Goal: Contribute content: Contribute content

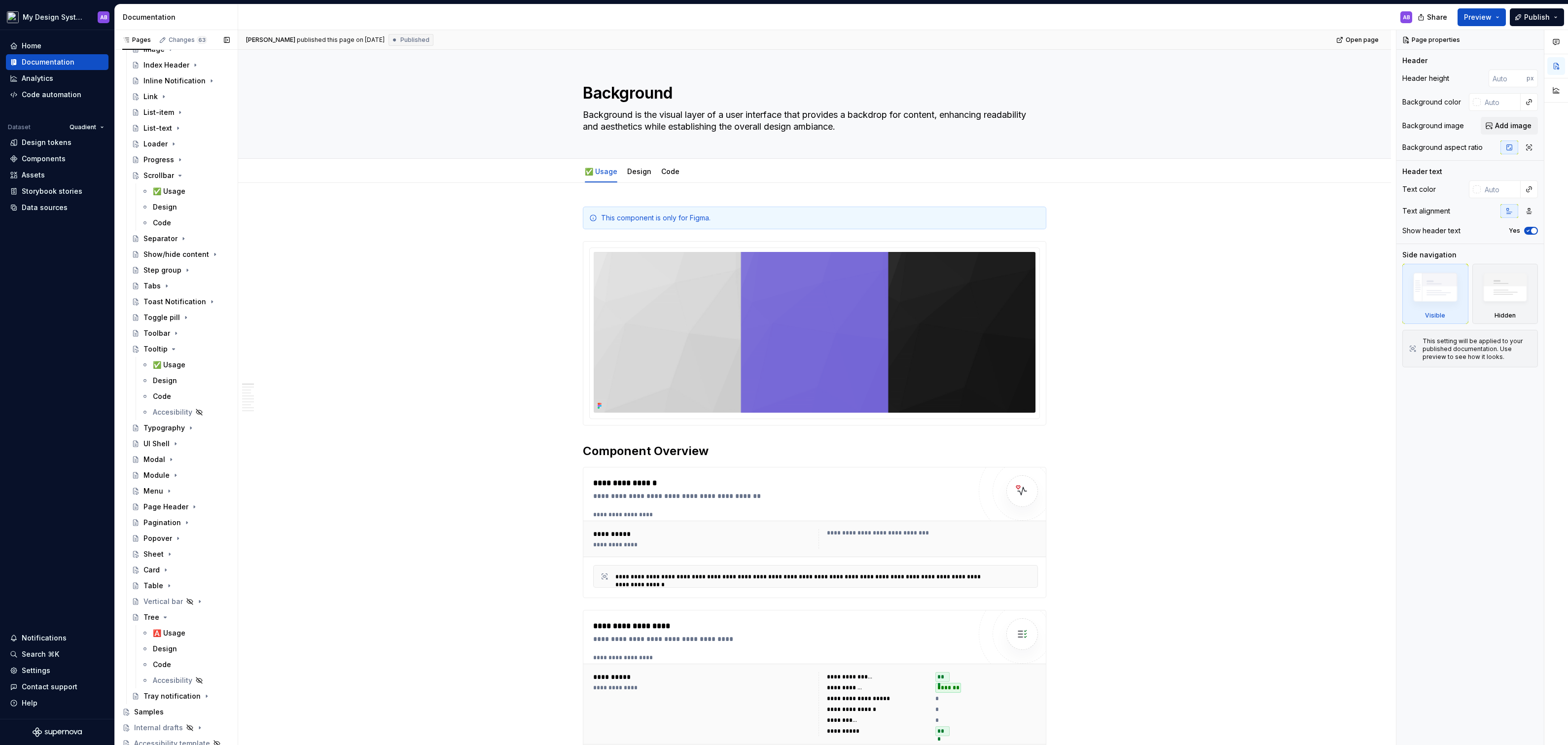
scroll to position [1374, 0]
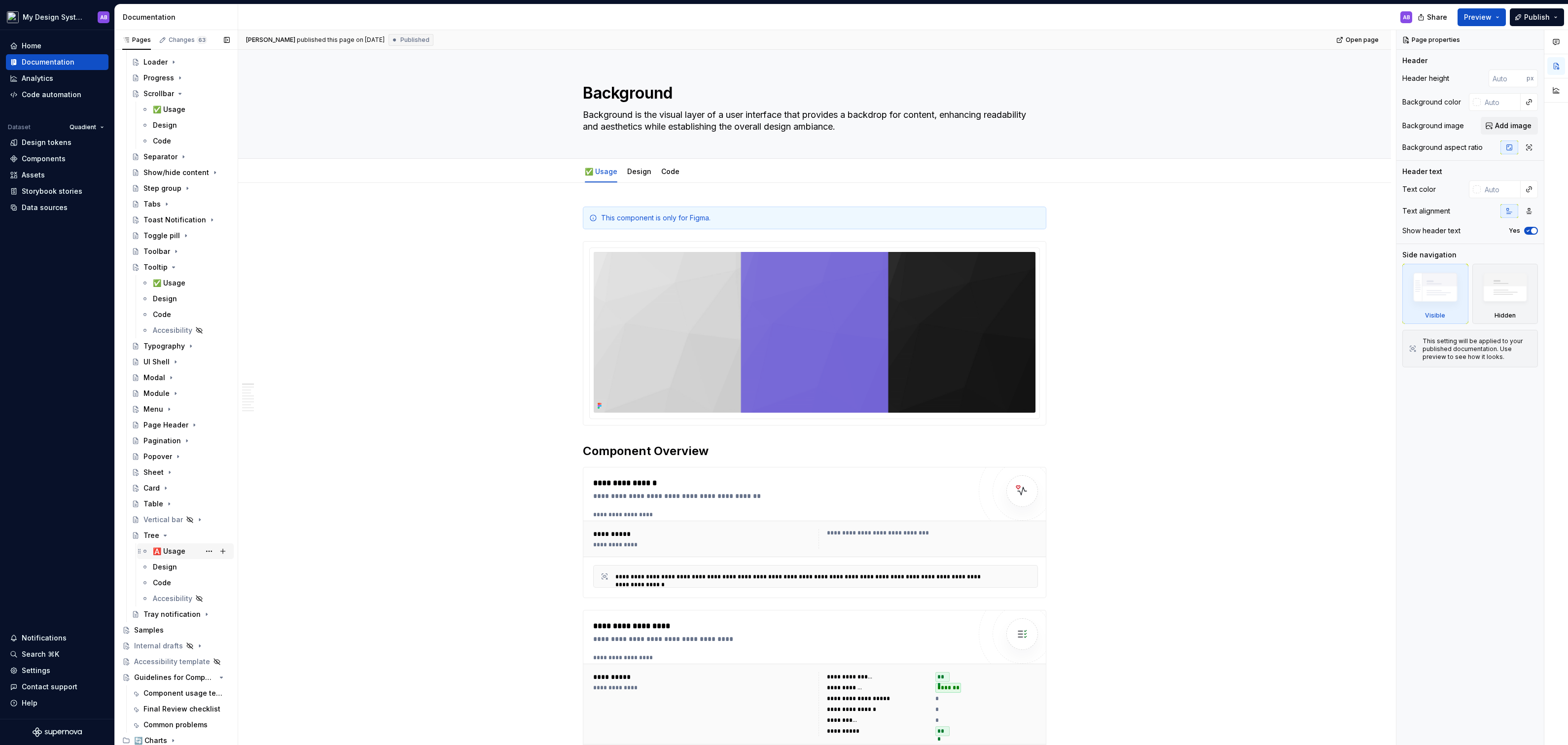
click at [166, 548] on div "🅰️ Usage" at bounding box center [169, 551] width 32 height 10
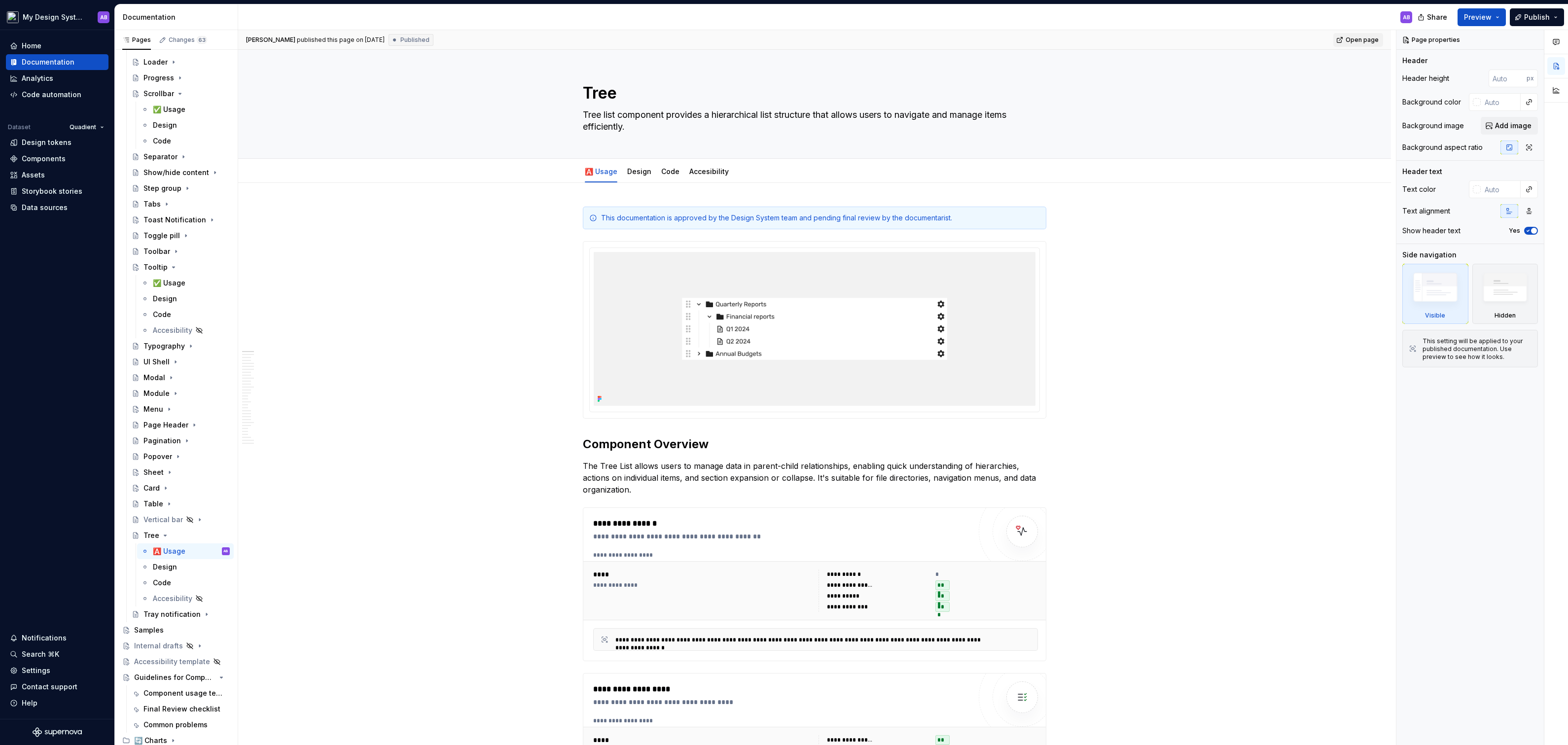
click at [1363, 37] on span "Open page" at bounding box center [1362, 40] width 33 height 8
click at [830, 280] on img at bounding box center [814, 329] width 442 height 154
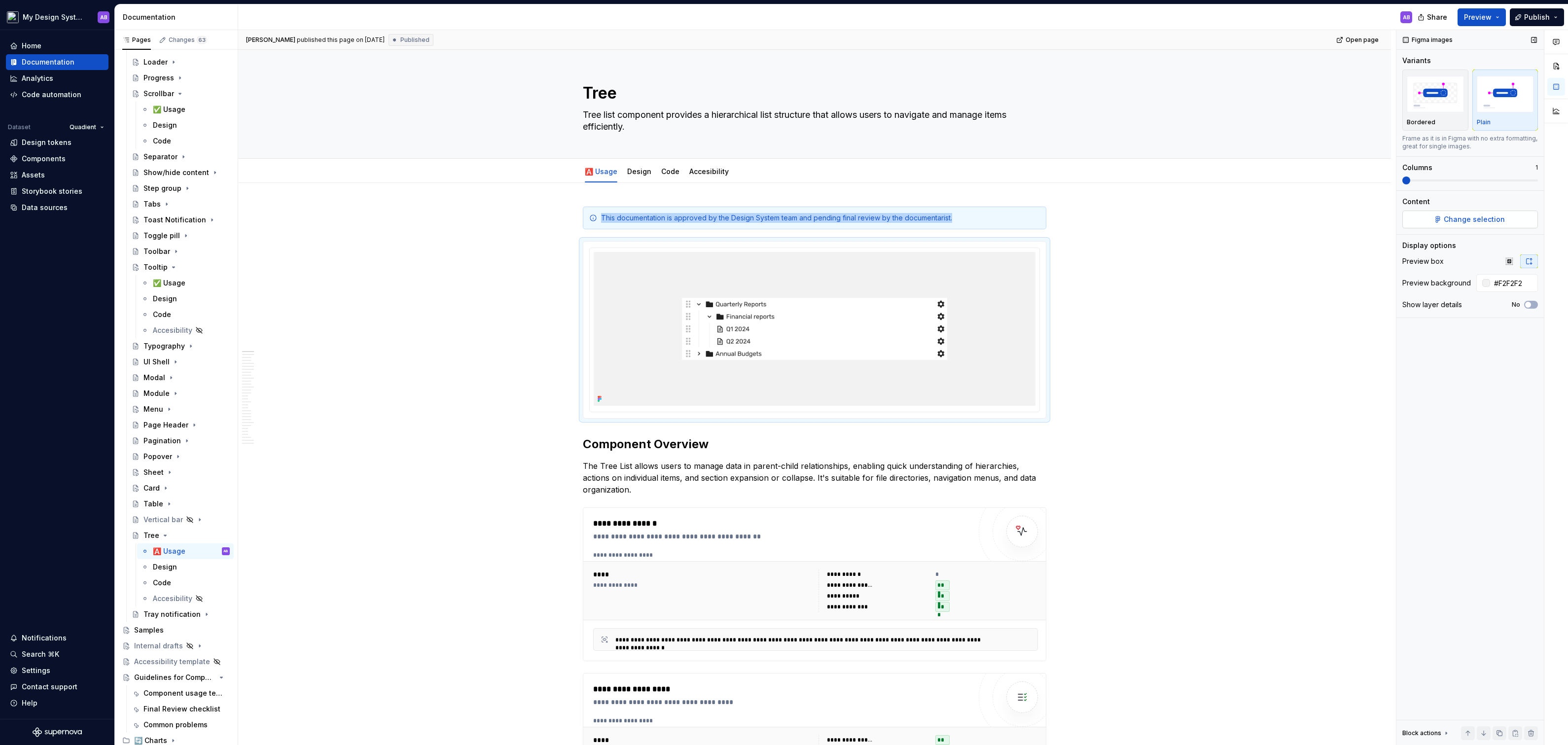
click at [1430, 223] on button "Change selection" at bounding box center [1470, 219] width 136 height 18
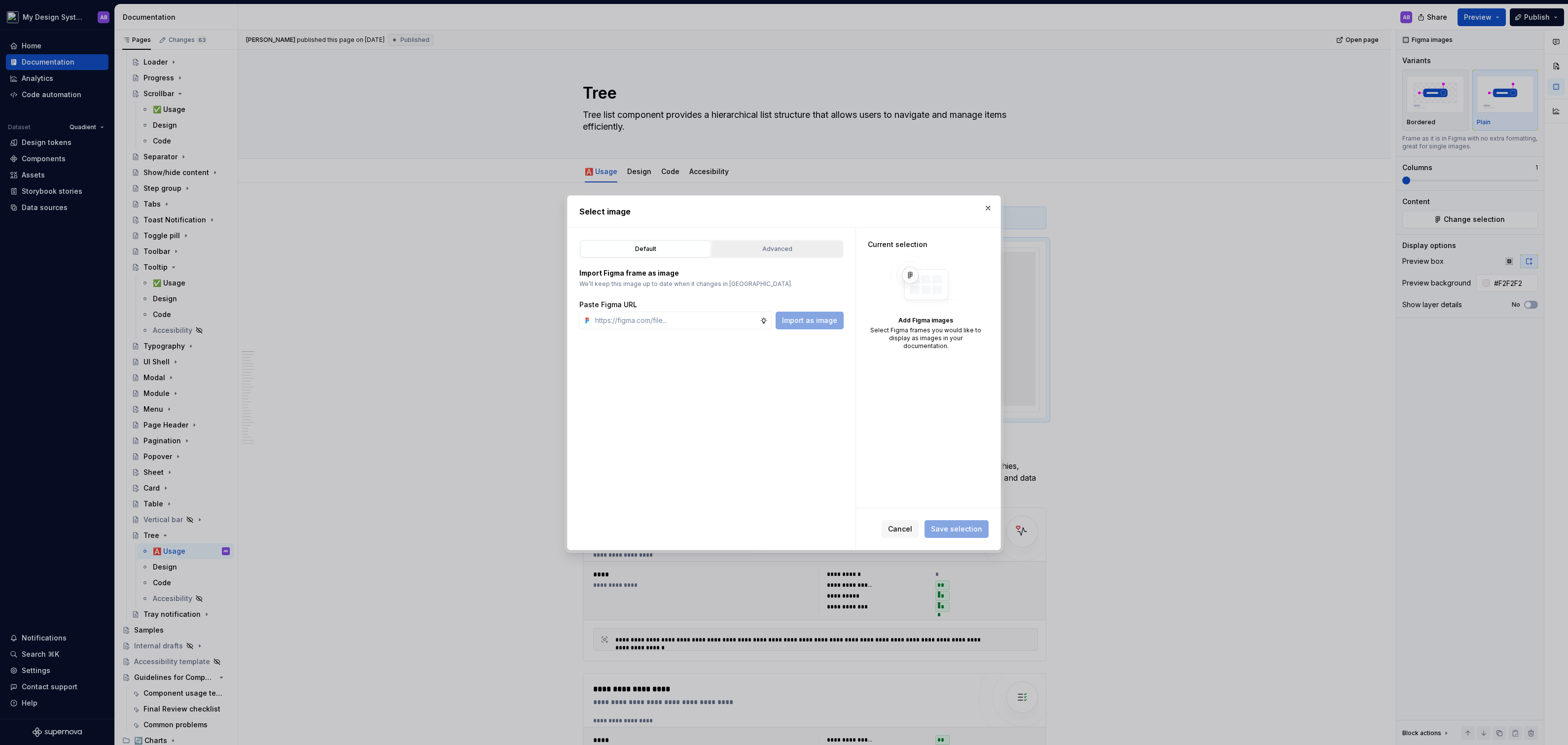
click at [817, 245] on div "Advanced" at bounding box center [777, 249] width 124 height 10
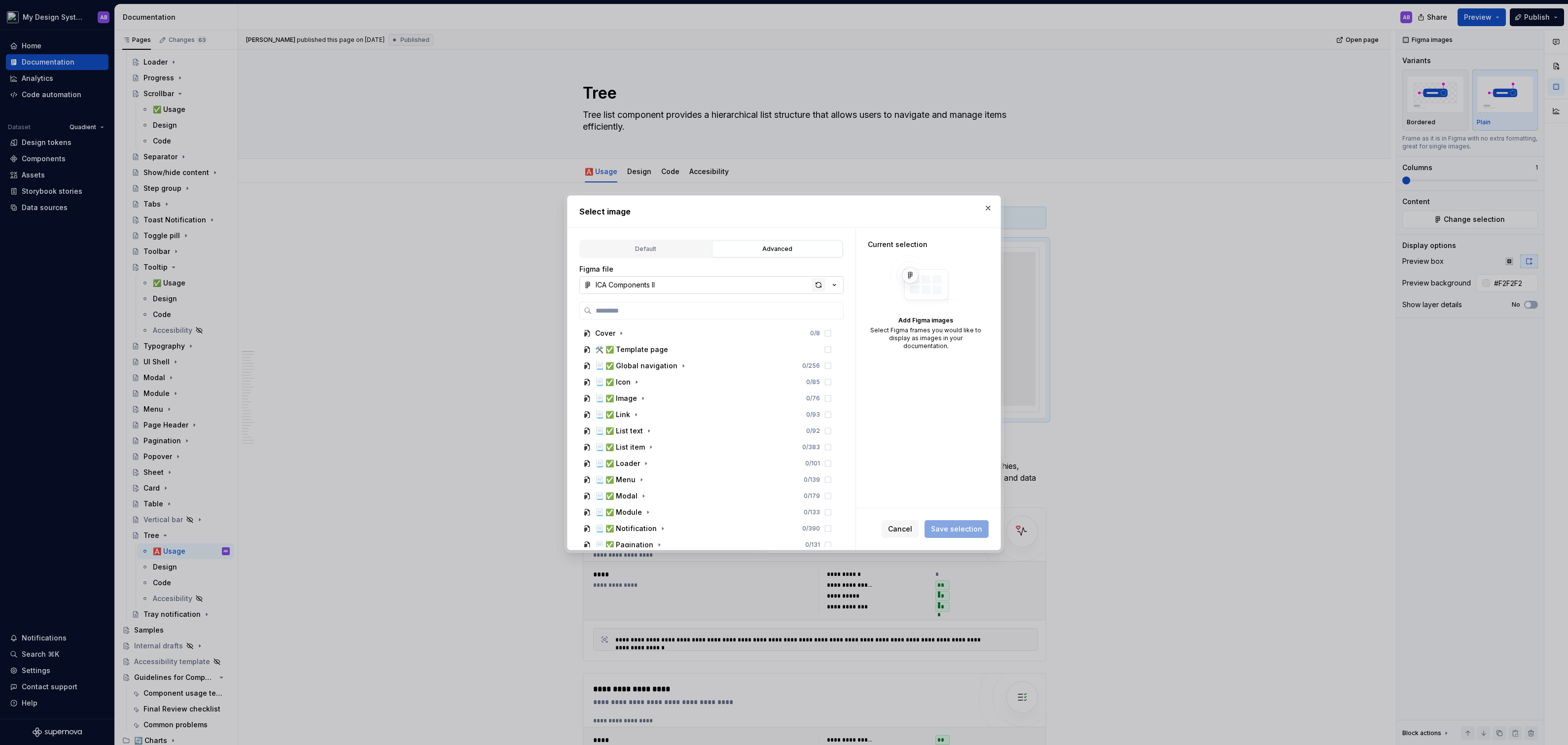
click at [821, 283] on div "button" at bounding box center [818, 285] width 14 height 14
click at [989, 210] on button "button" at bounding box center [988, 208] width 14 height 14
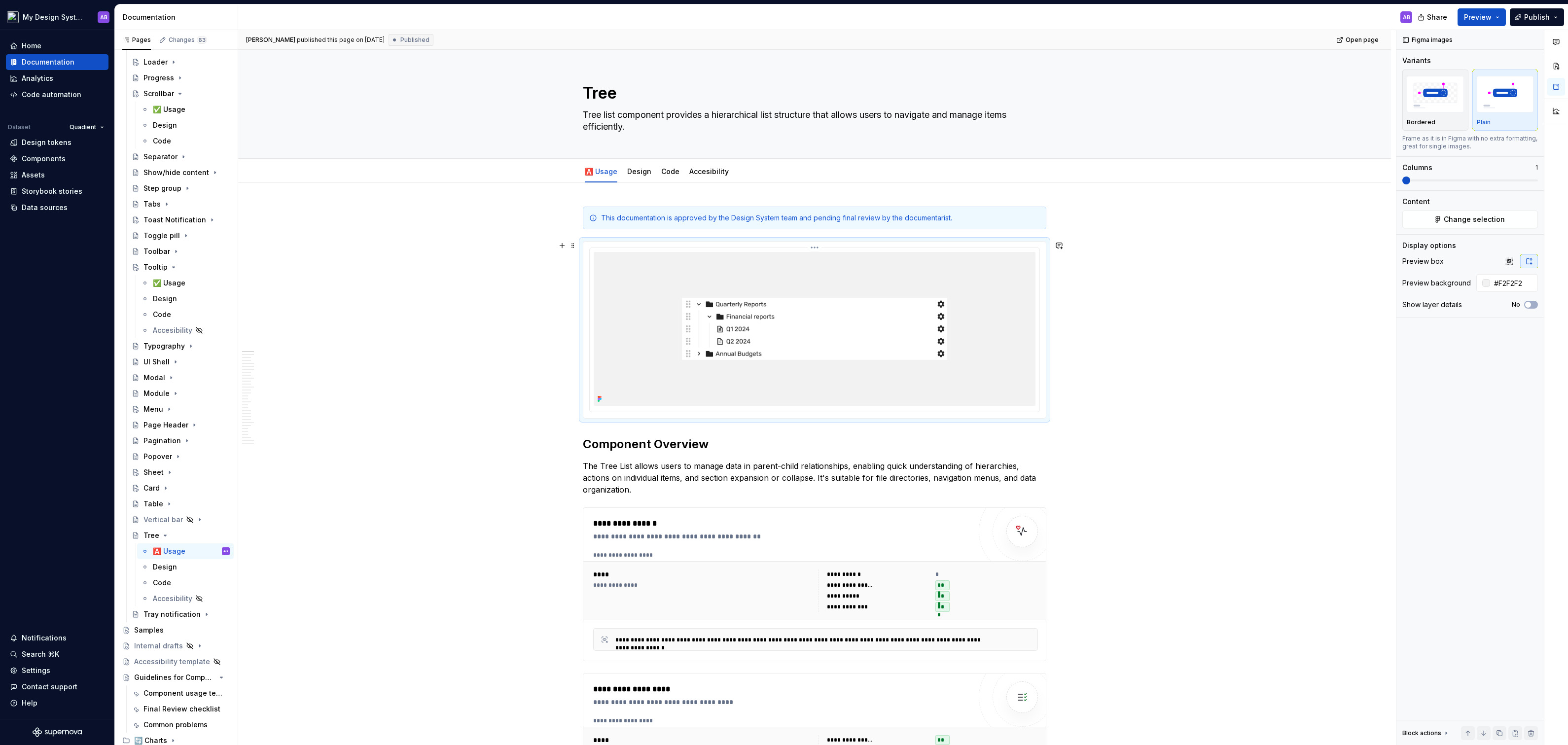
click at [918, 329] on img at bounding box center [814, 329] width 442 height 154
type textarea "*"
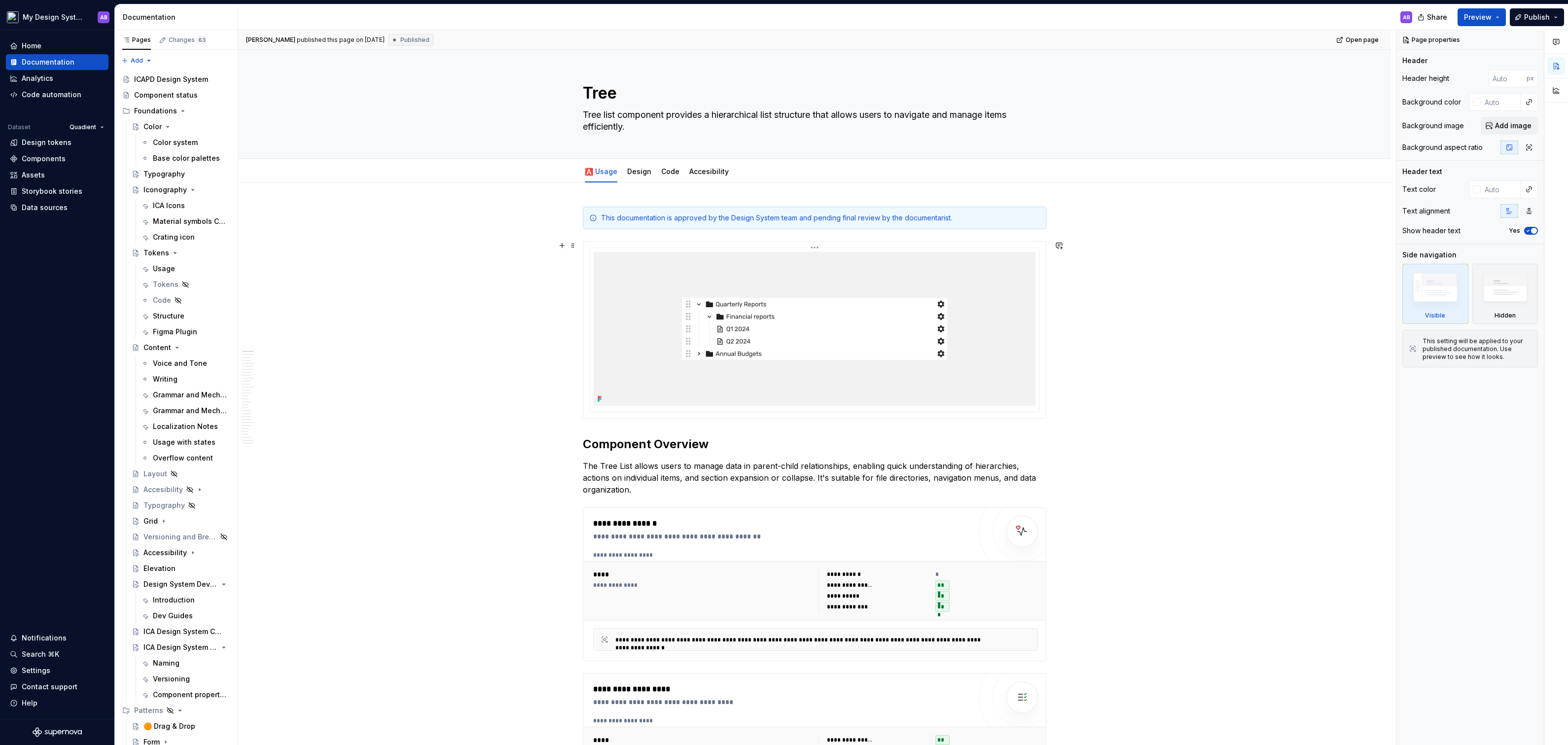
scroll to position [41, 0]
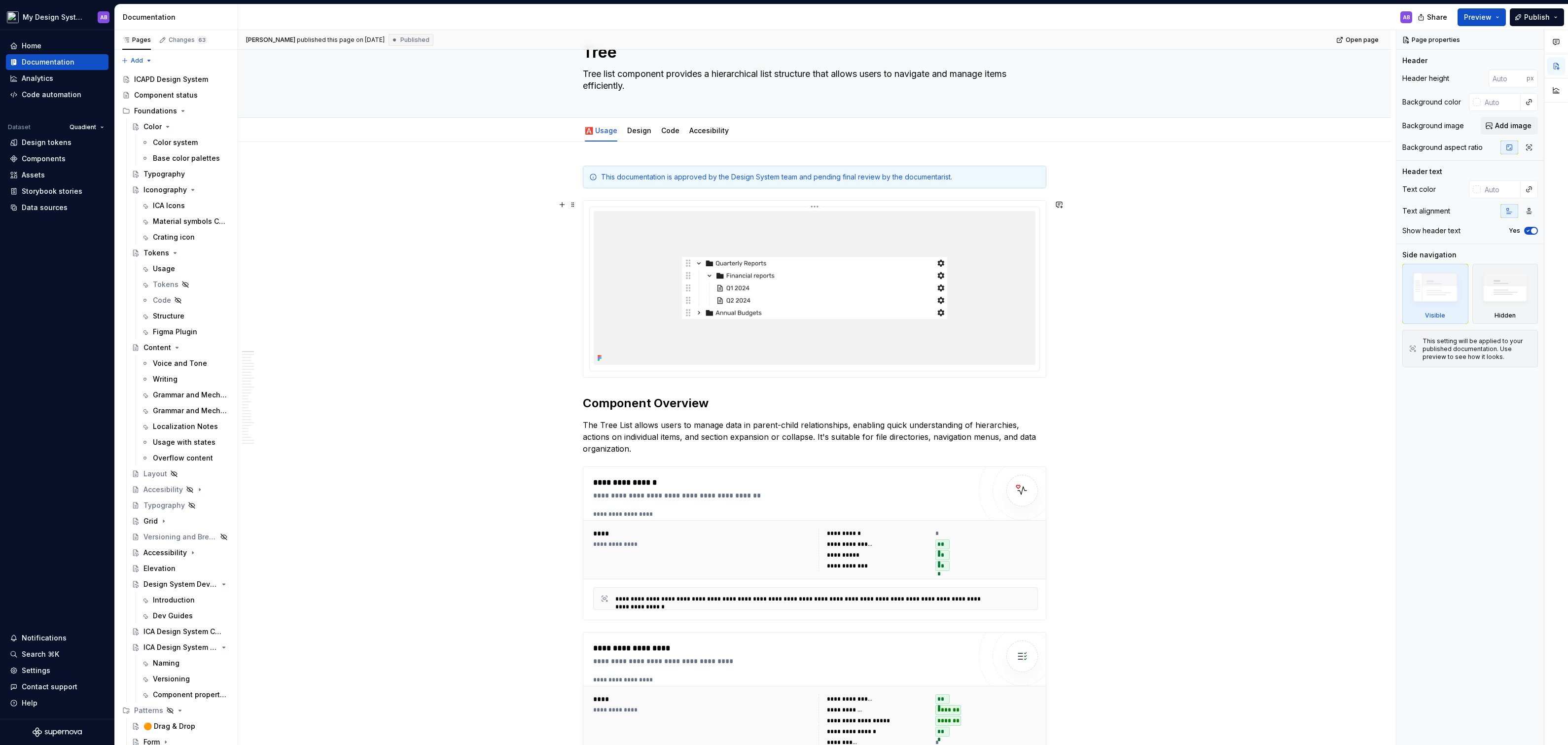
click at [866, 335] on img at bounding box center [814, 288] width 442 height 154
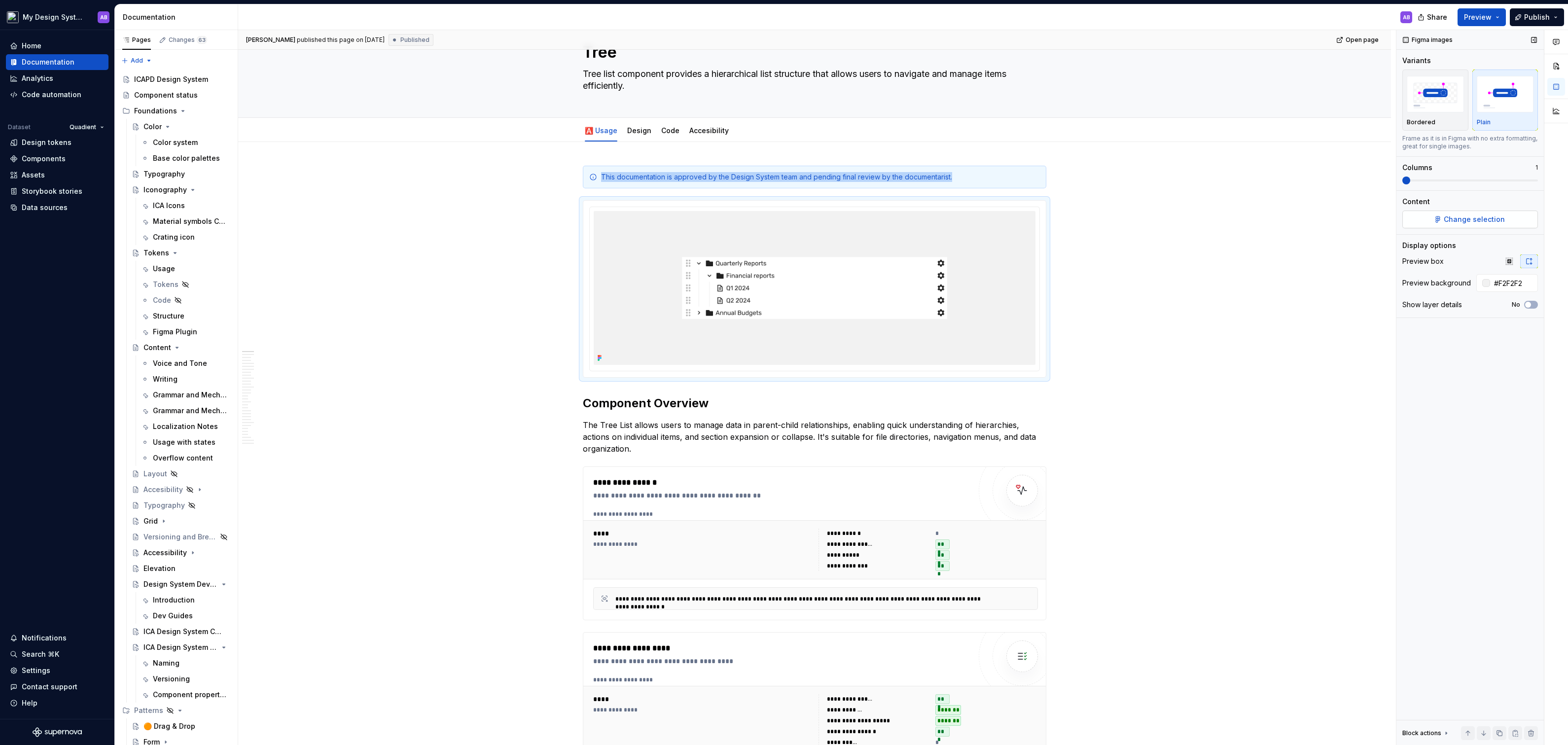
click at [1473, 225] on button "Change selection" at bounding box center [1470, 219] width 136 height 18
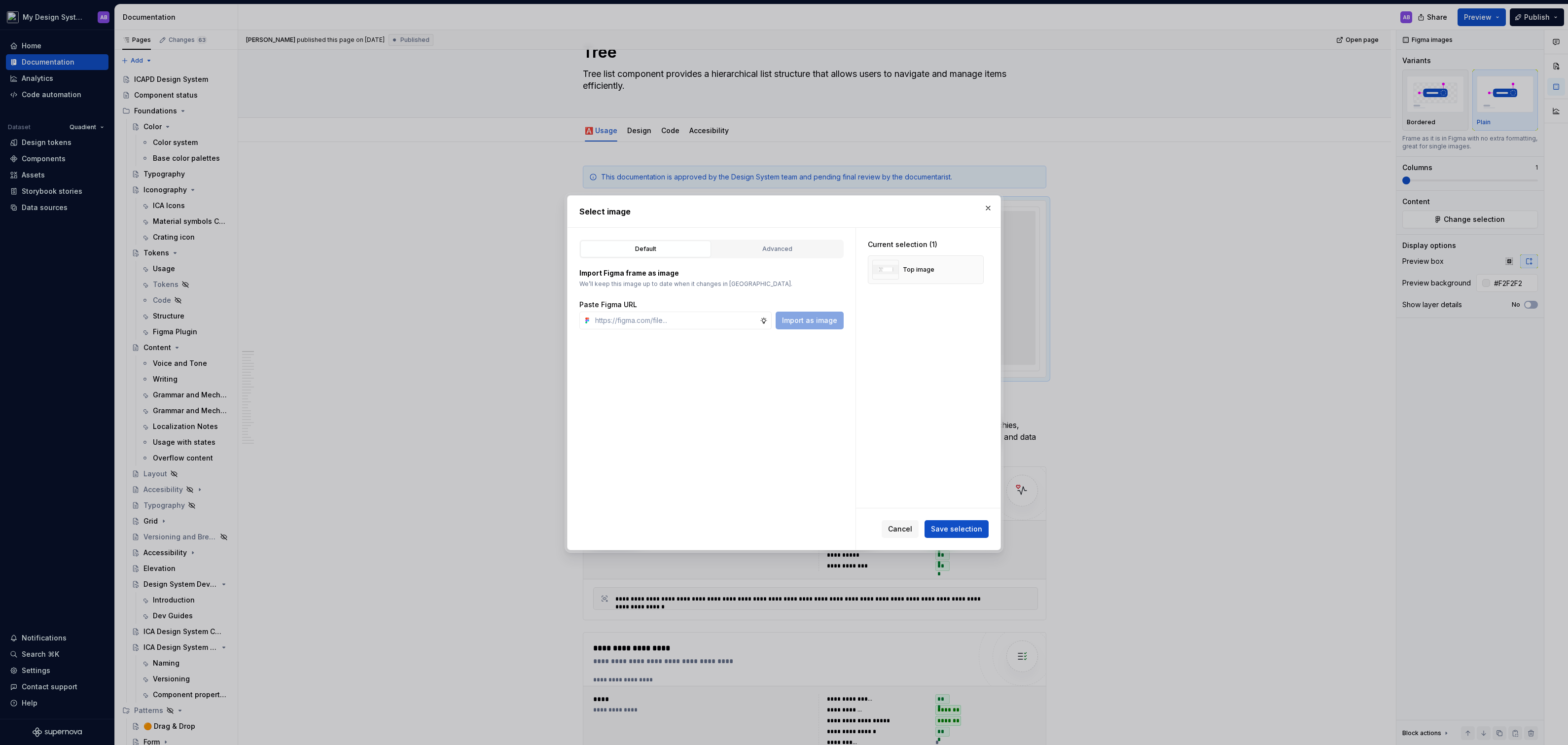
click at [785, 264] on div "Import Figma frame as image We’ll keep this image up to date when it changes in…" at bounding box center [712, 293] width 264 height 71
click at [785, 249] on div "Advanced" at bounding box center [777, 249] width 124 height 10
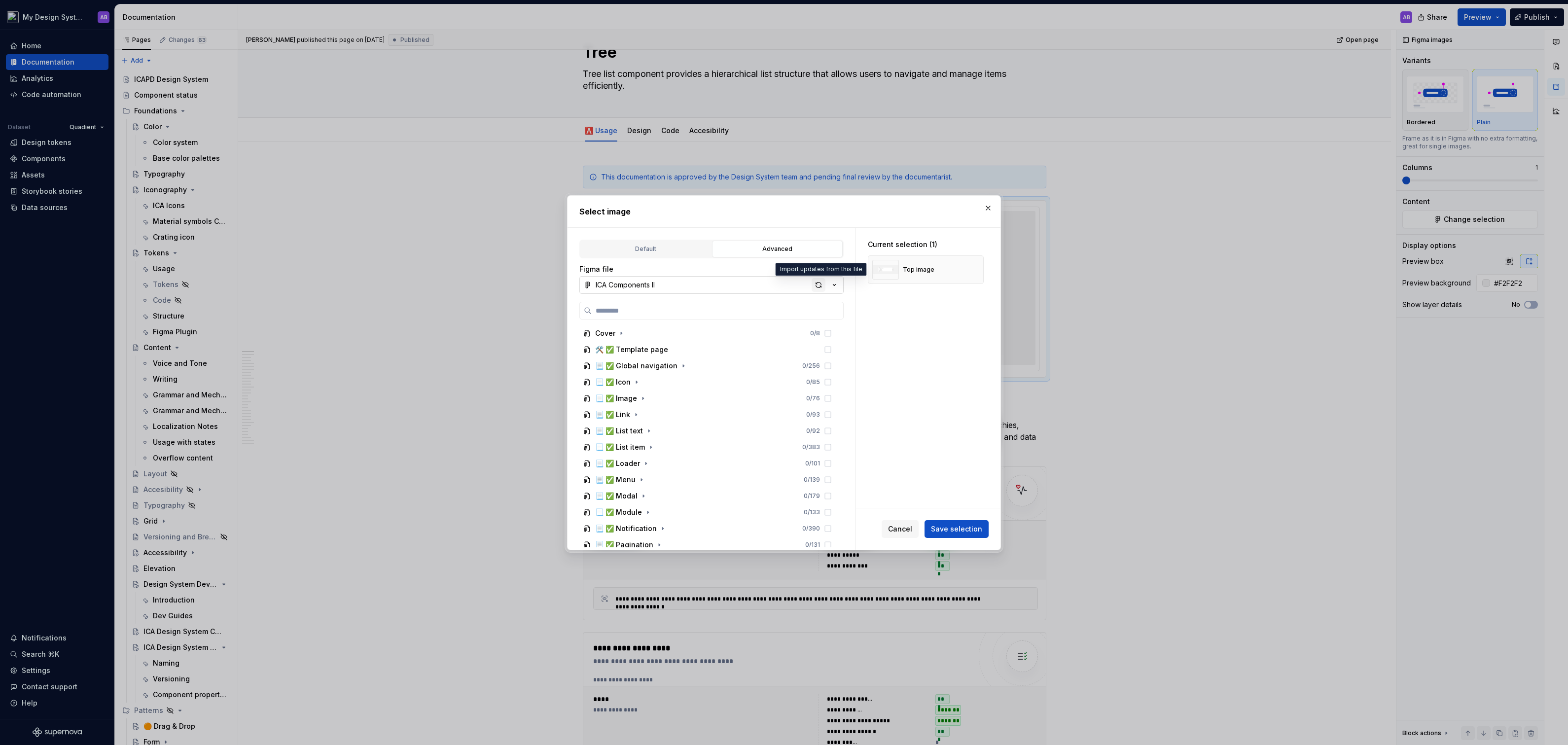
click at [819, 285] on div "button" at bounding box center [818, 285] width 14 height 14
click at [970, 530] on span "Save selection" at bounding box center [956, 529] width 51 height 10
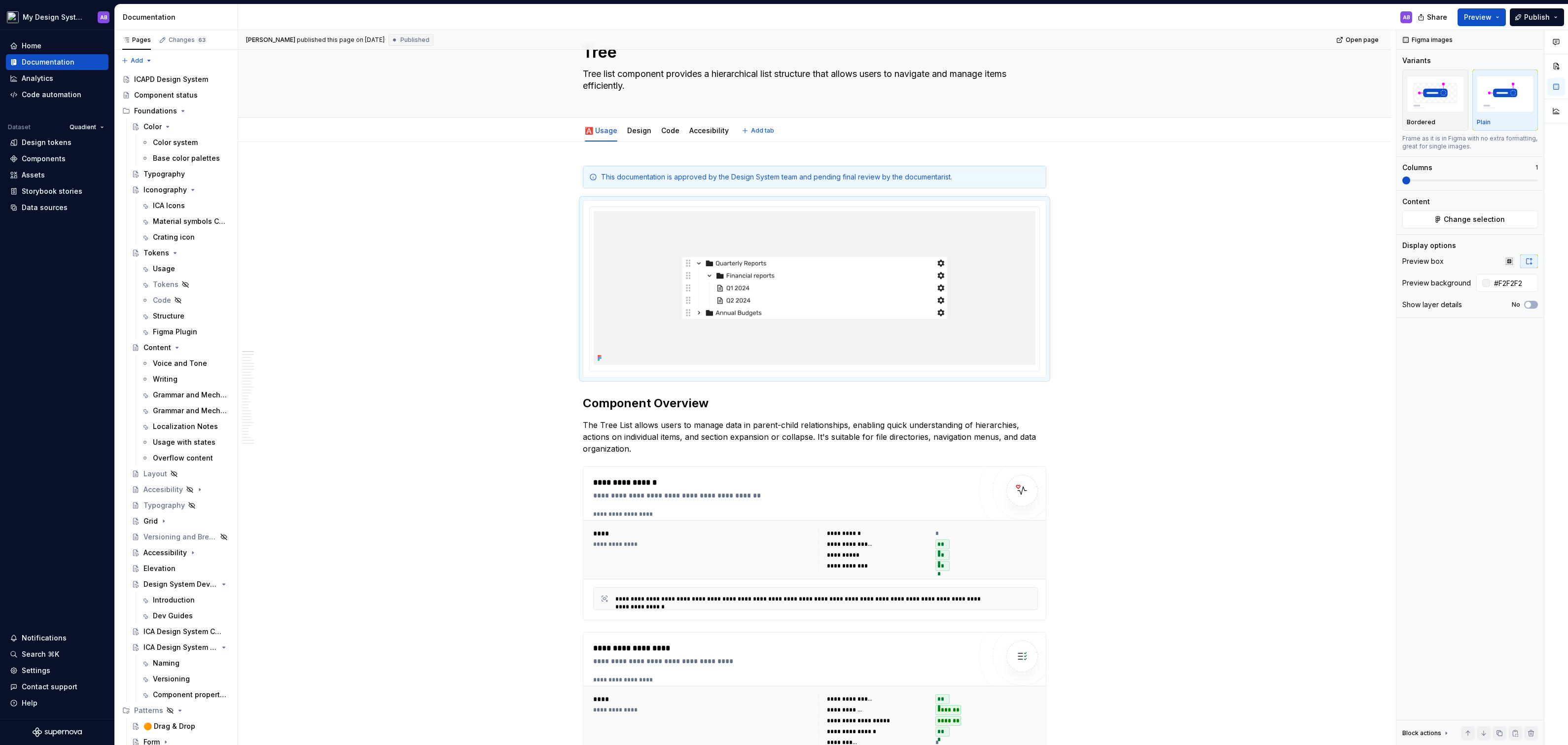
type textarea "*"
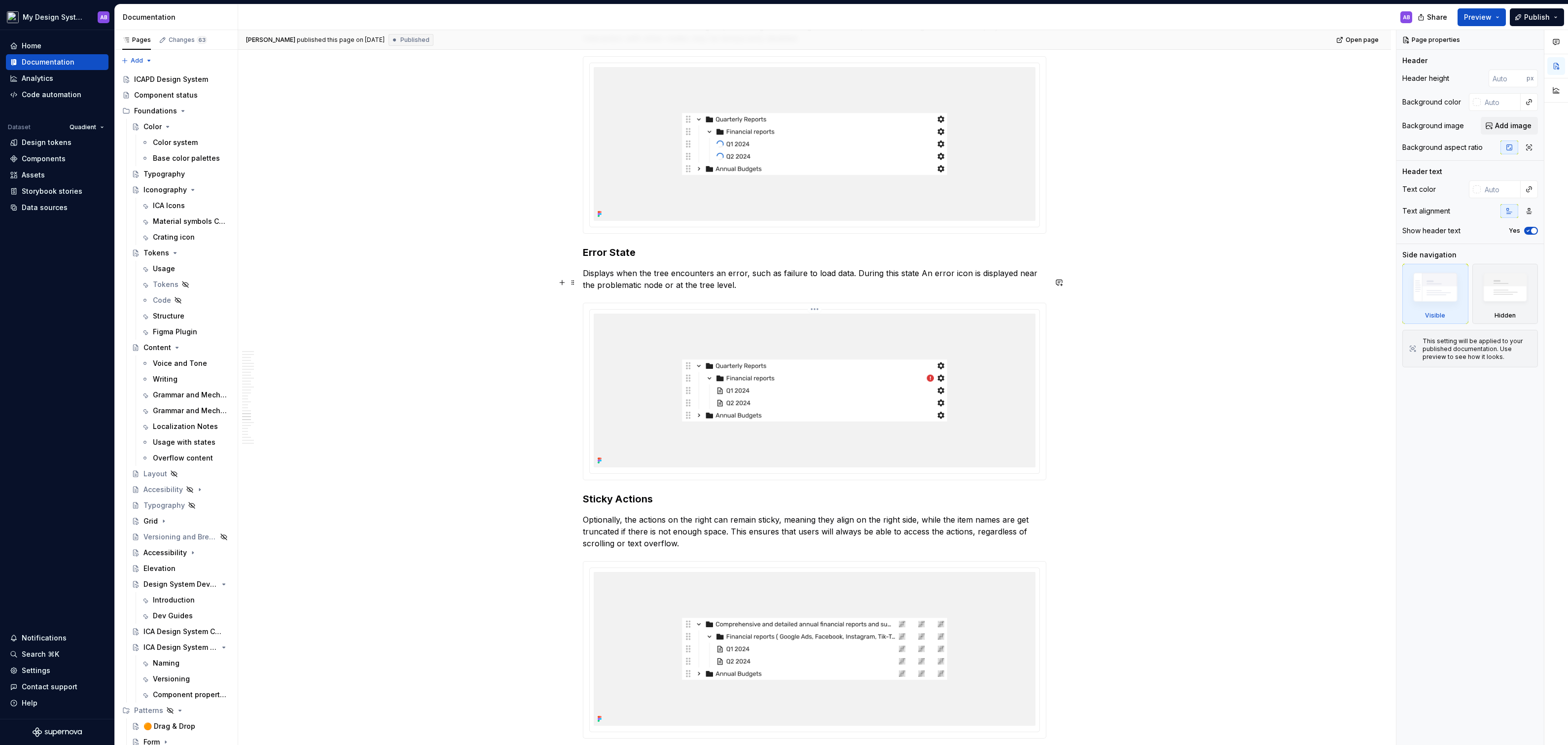
scroll to position [5673, 0]
click at [736, 388] on img at bounding box center [814, 389] width 442 height 154
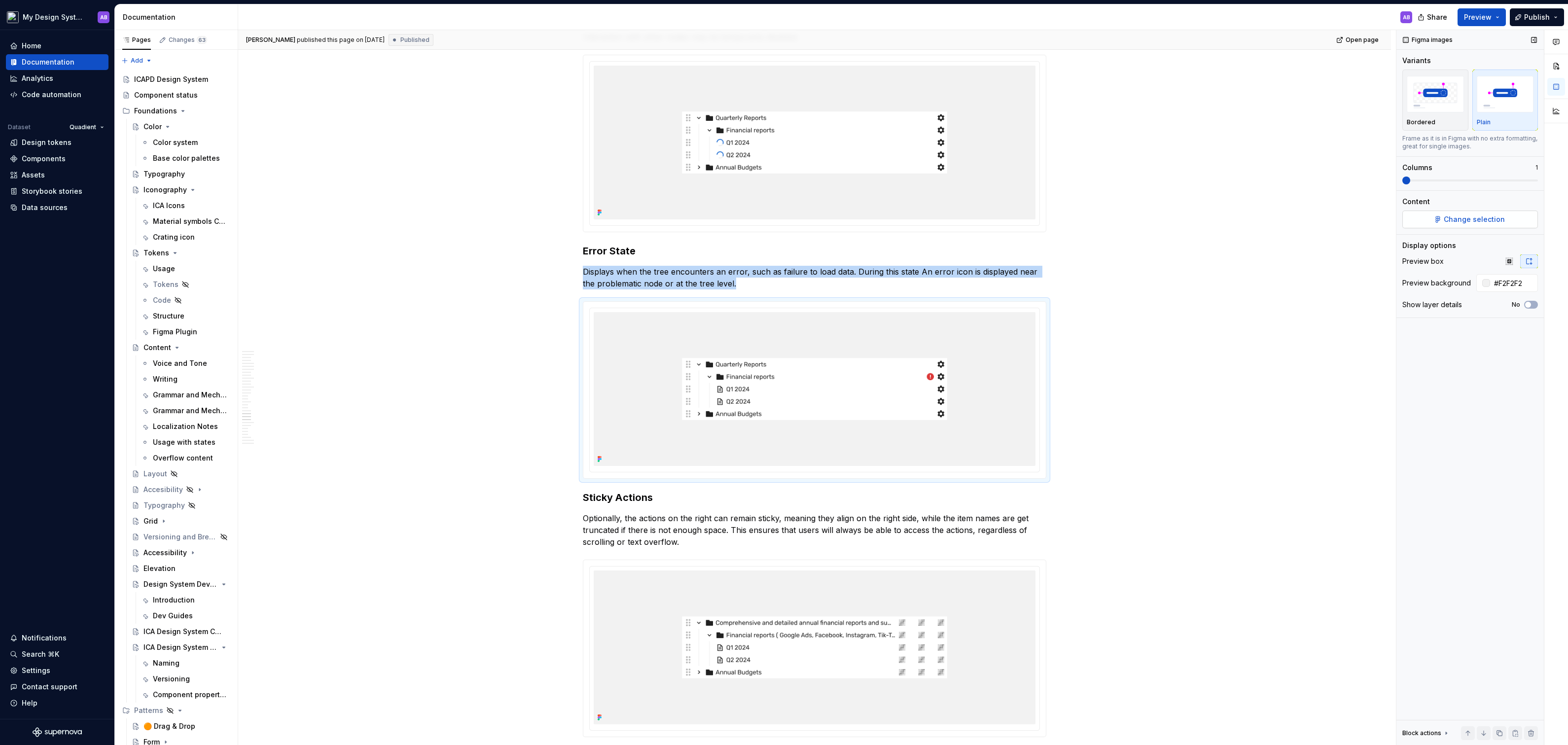
click at [1483, 223] on button "Change selection" at bounding box center [1470, 219] width 136 height 18
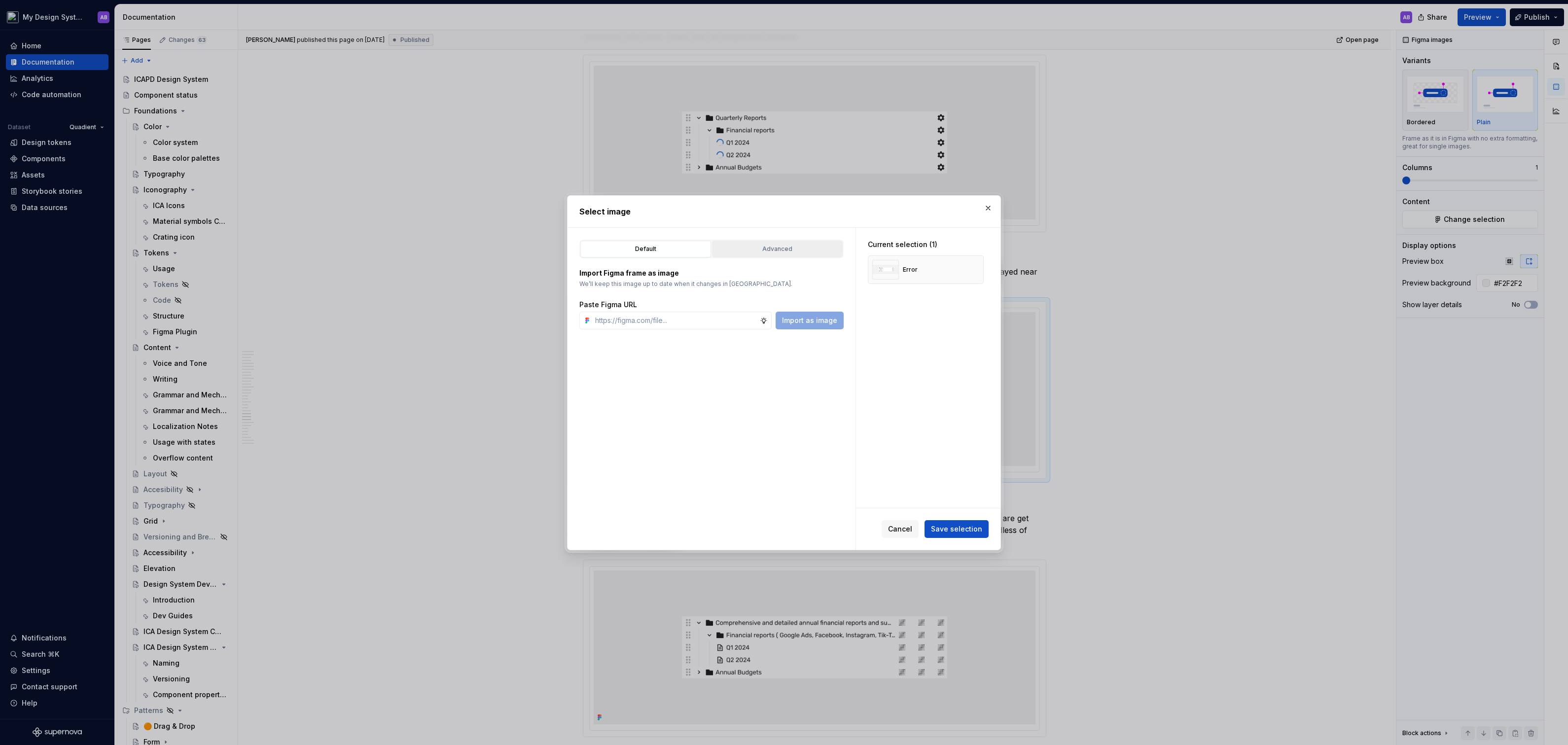
click at [805, 250] on div "Advanced" at bounding box center [777, 249] width 124 height 10
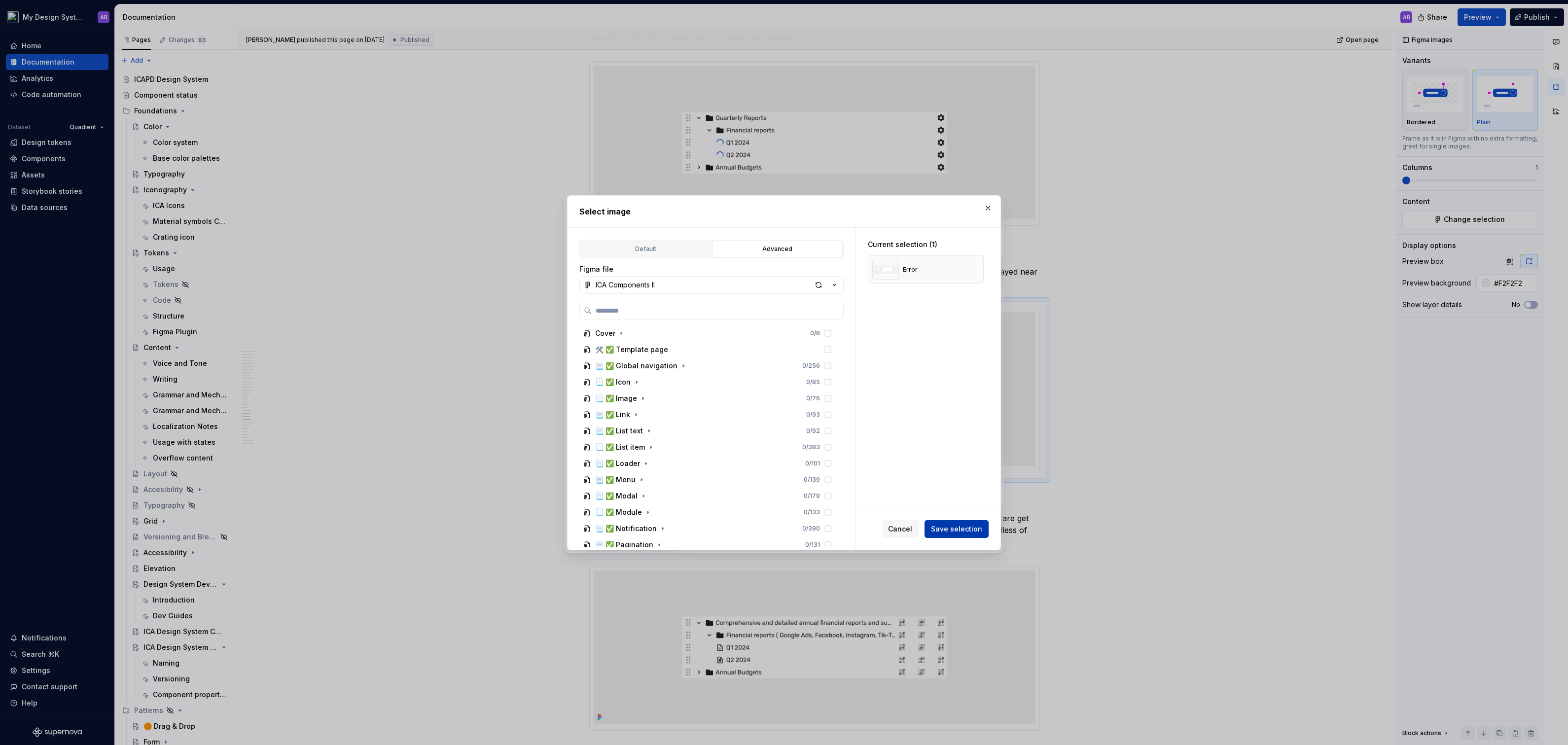
click at [964, 528] on span "Save selection" at bounding box center [956, 529] width 51 height 10
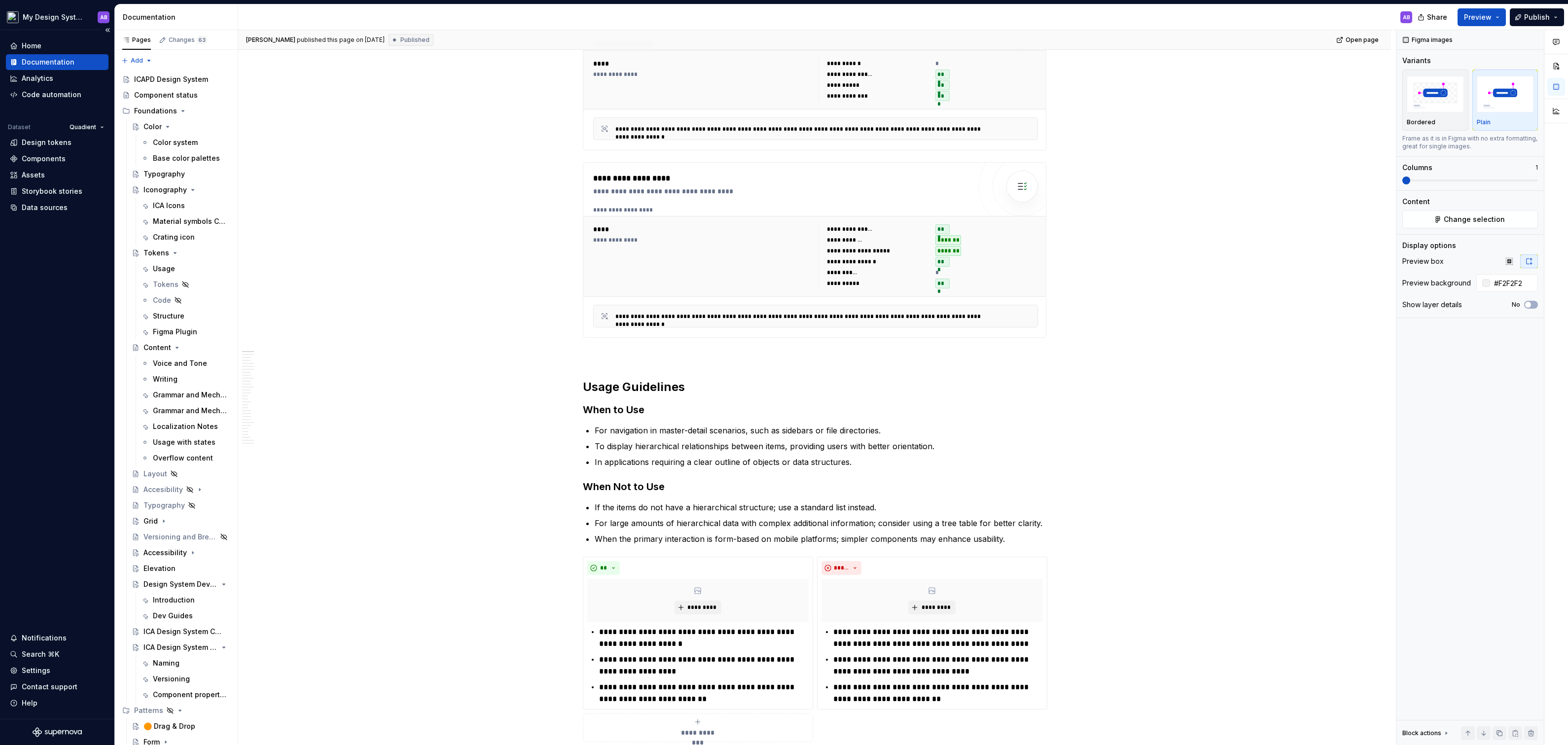
scroll to position [0, 0]
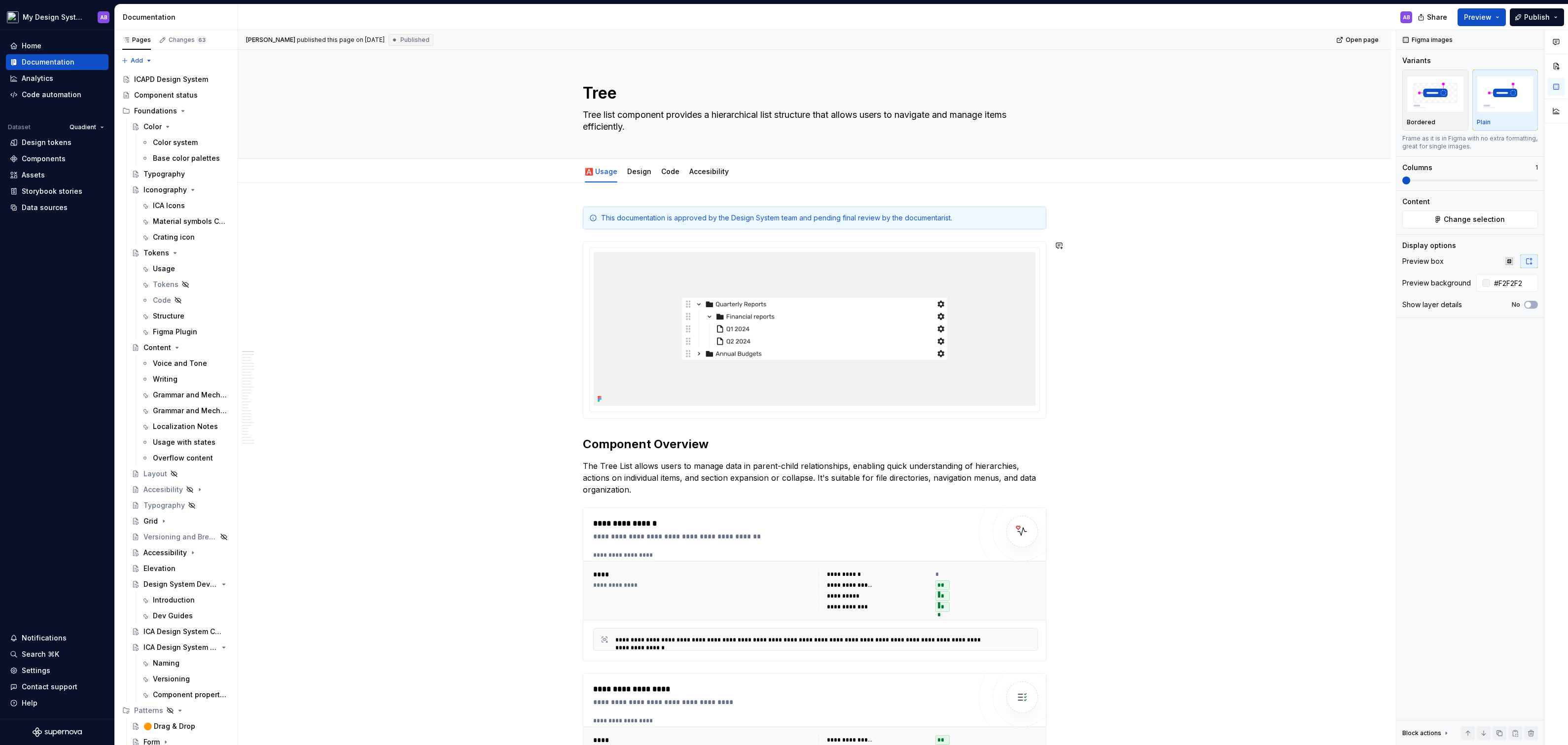
click at [835, 305] on img at bounding box center [814, 329] width 442 height 154
click at [1487, 217] on span "Change selection" at bounding box center [1474, 219] width 61 height 10
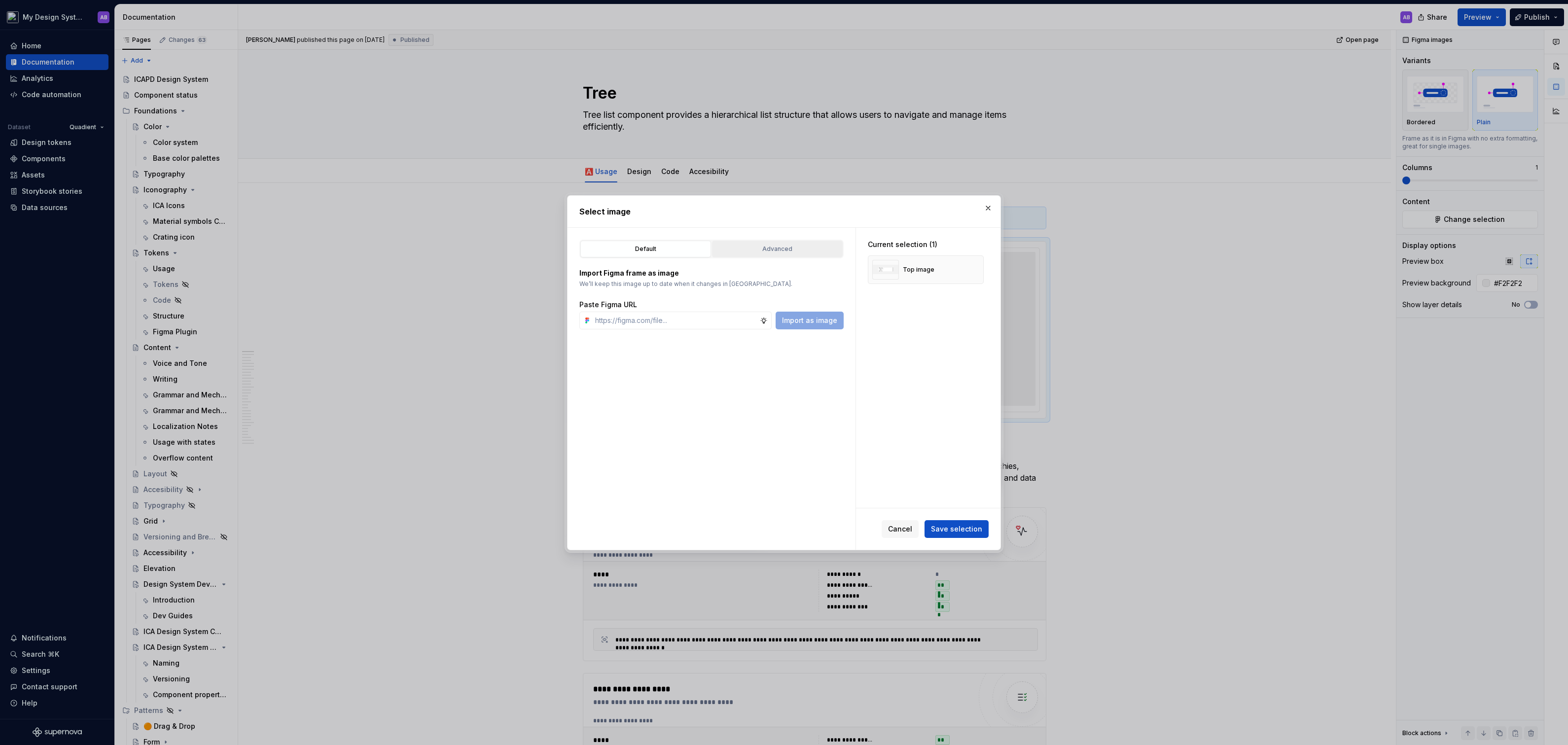
click at [788, 247] on div "Advanced" at bounding box center [777, 249] width 124 height 10
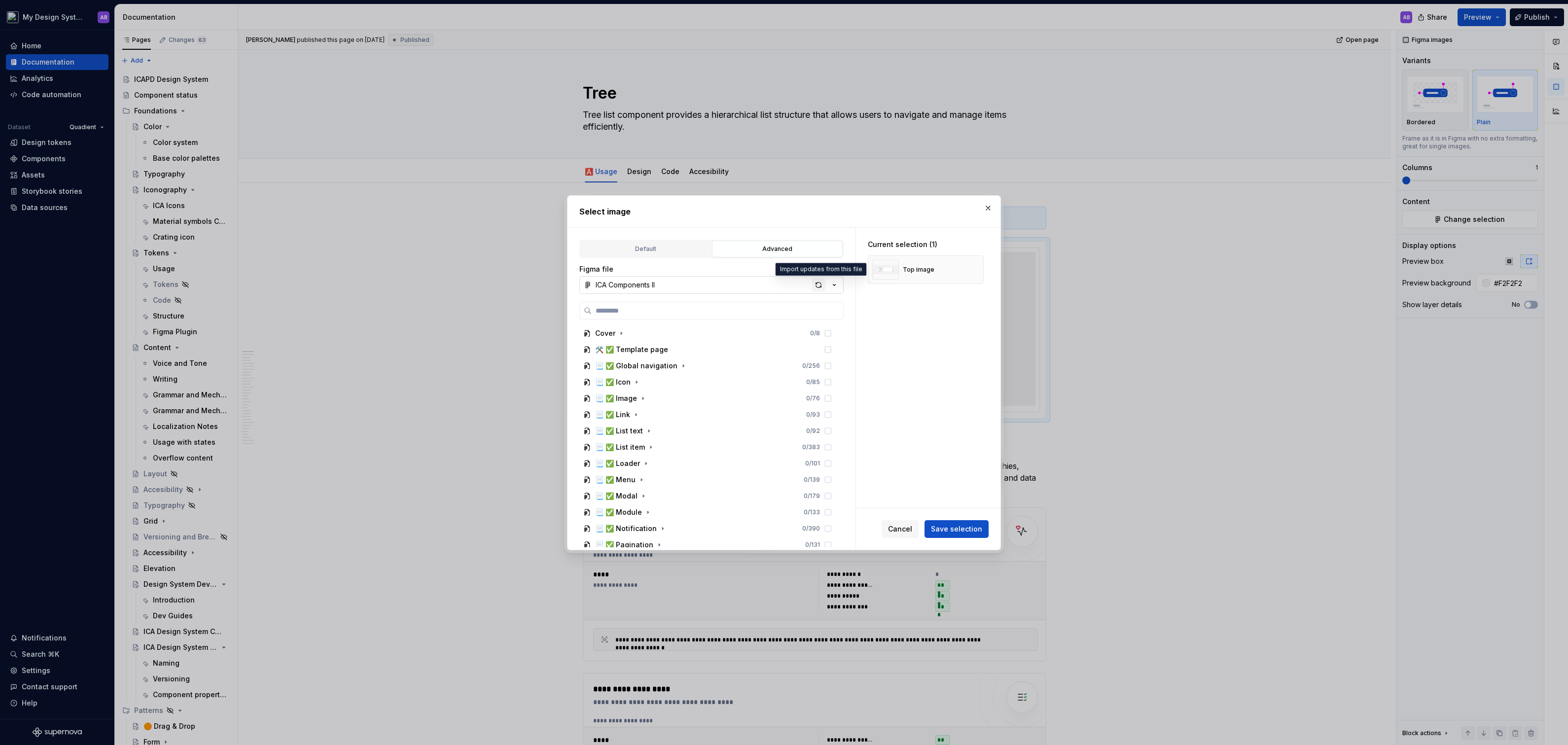
click at [824, 287] on div "button" at bounding box center [818, 285] width 14 height 14
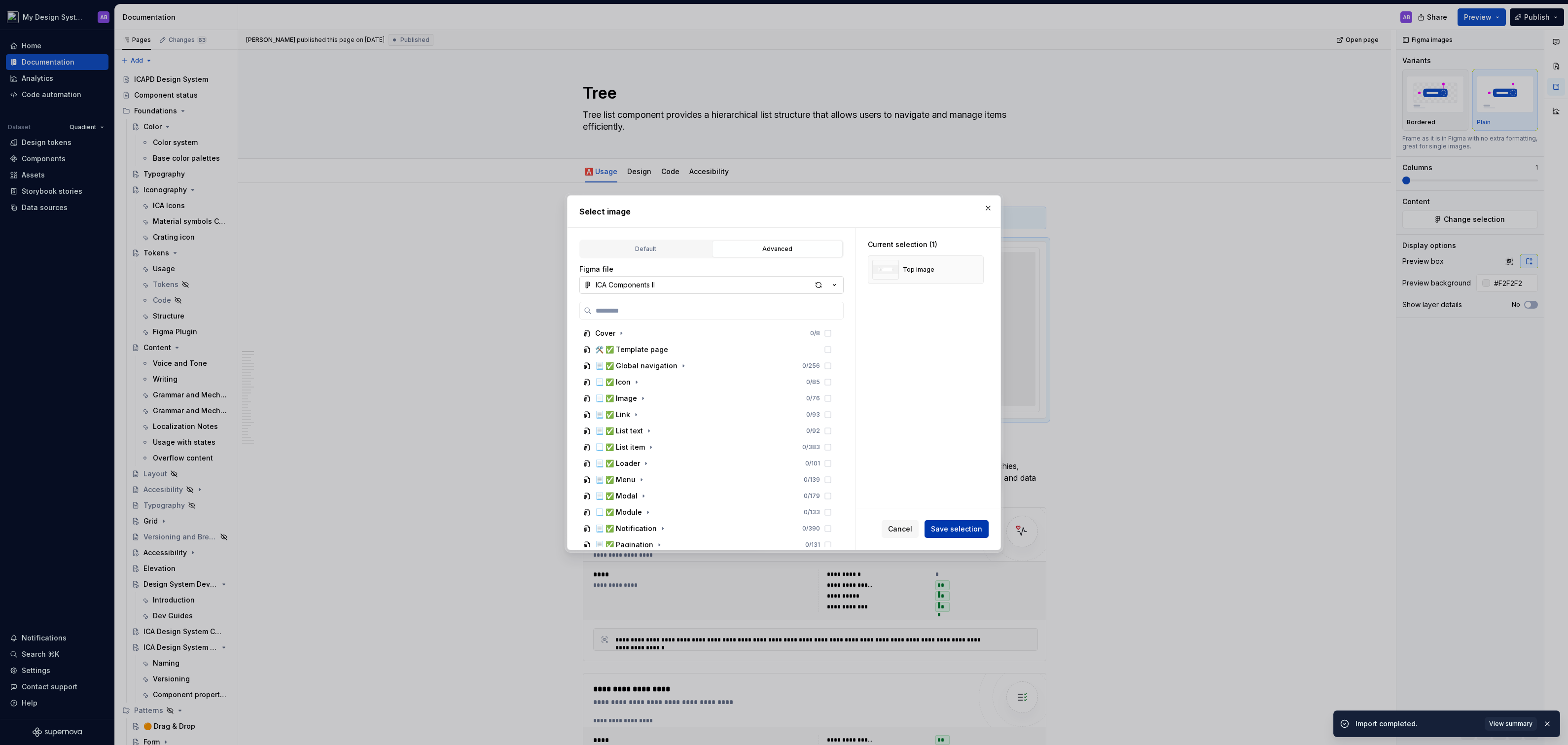
click at [964, 536] on button "Save selection" at bounding box center [956, 529] width 64 height 18
type textarea "*"
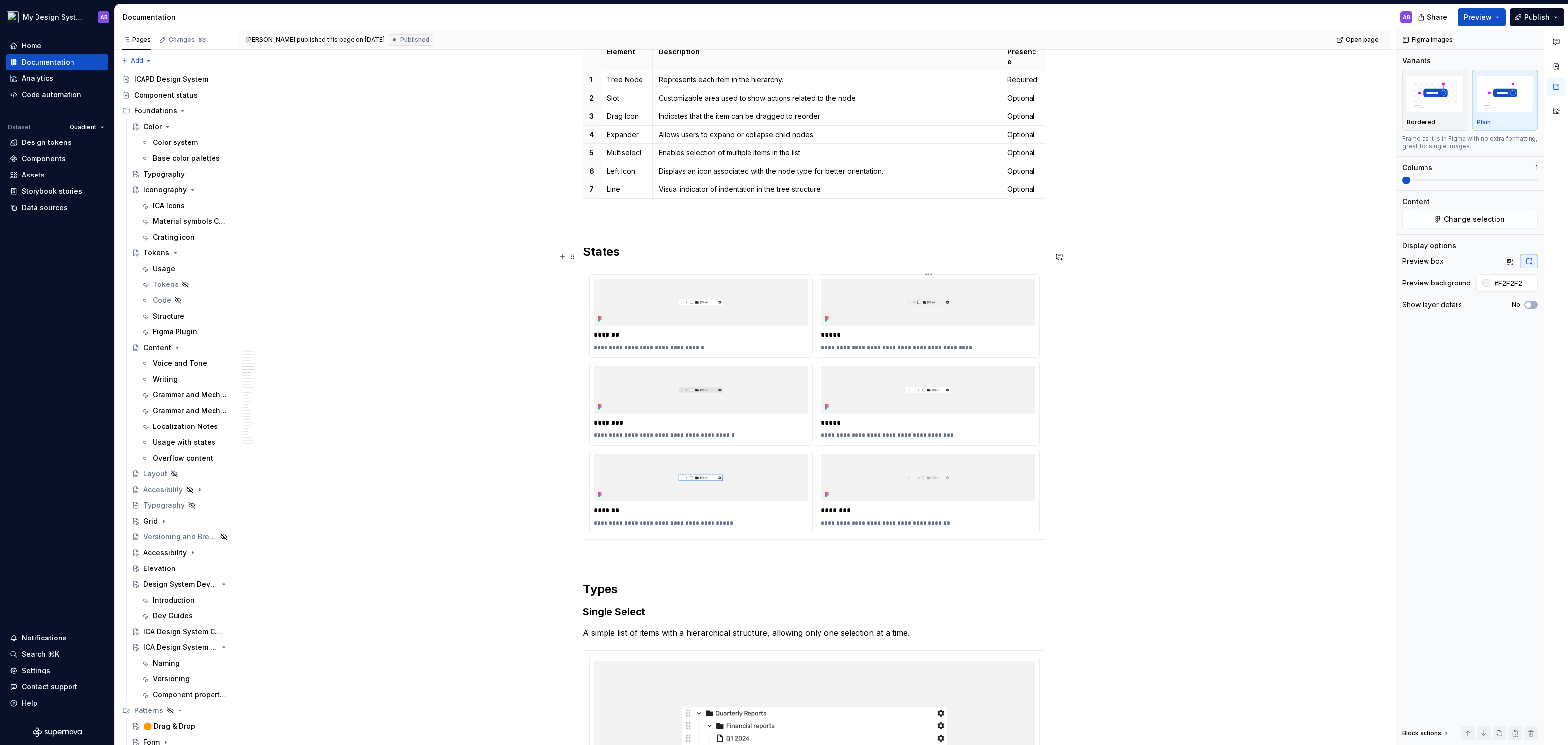
scroll to position [1551, 0]
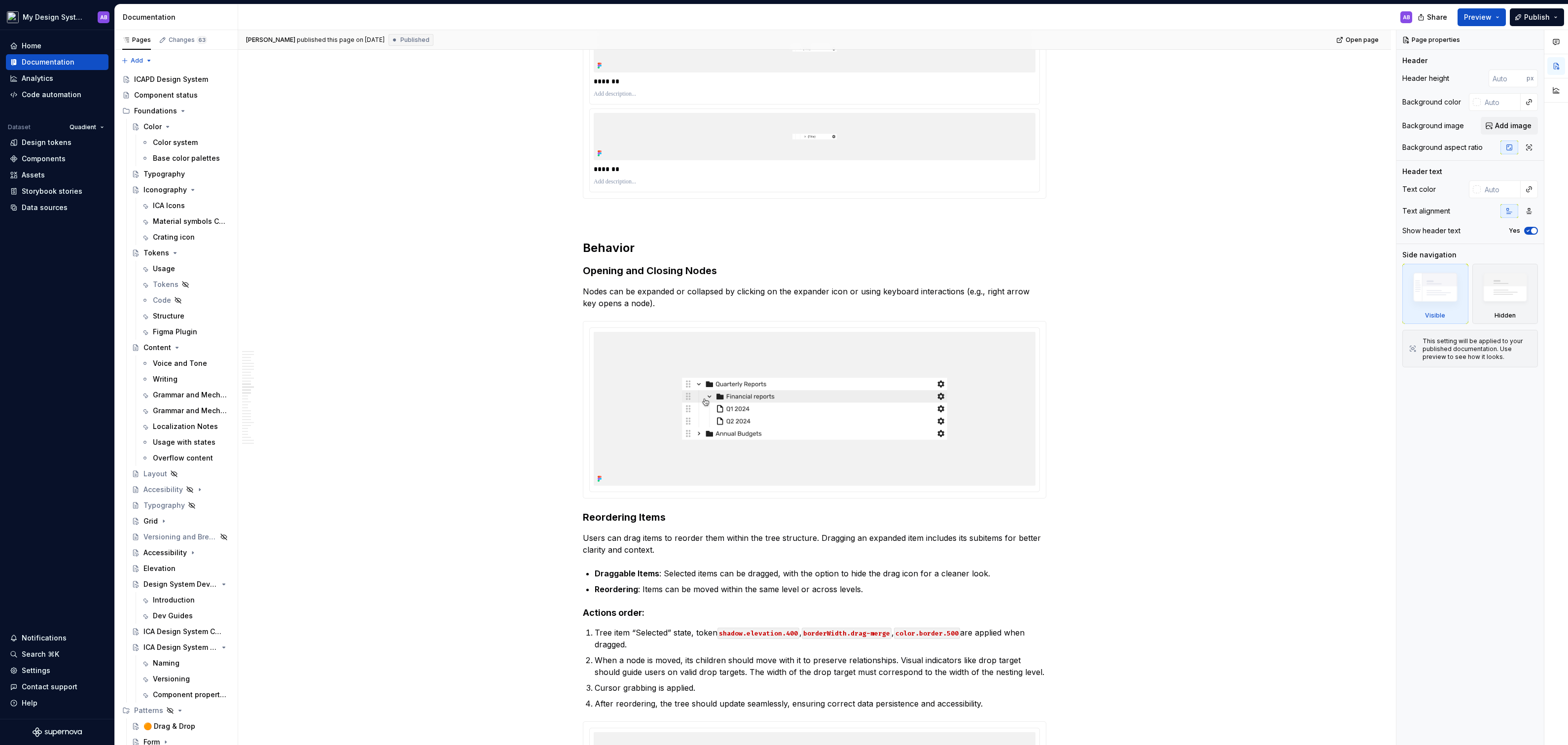
scroll to position [3697, 0]
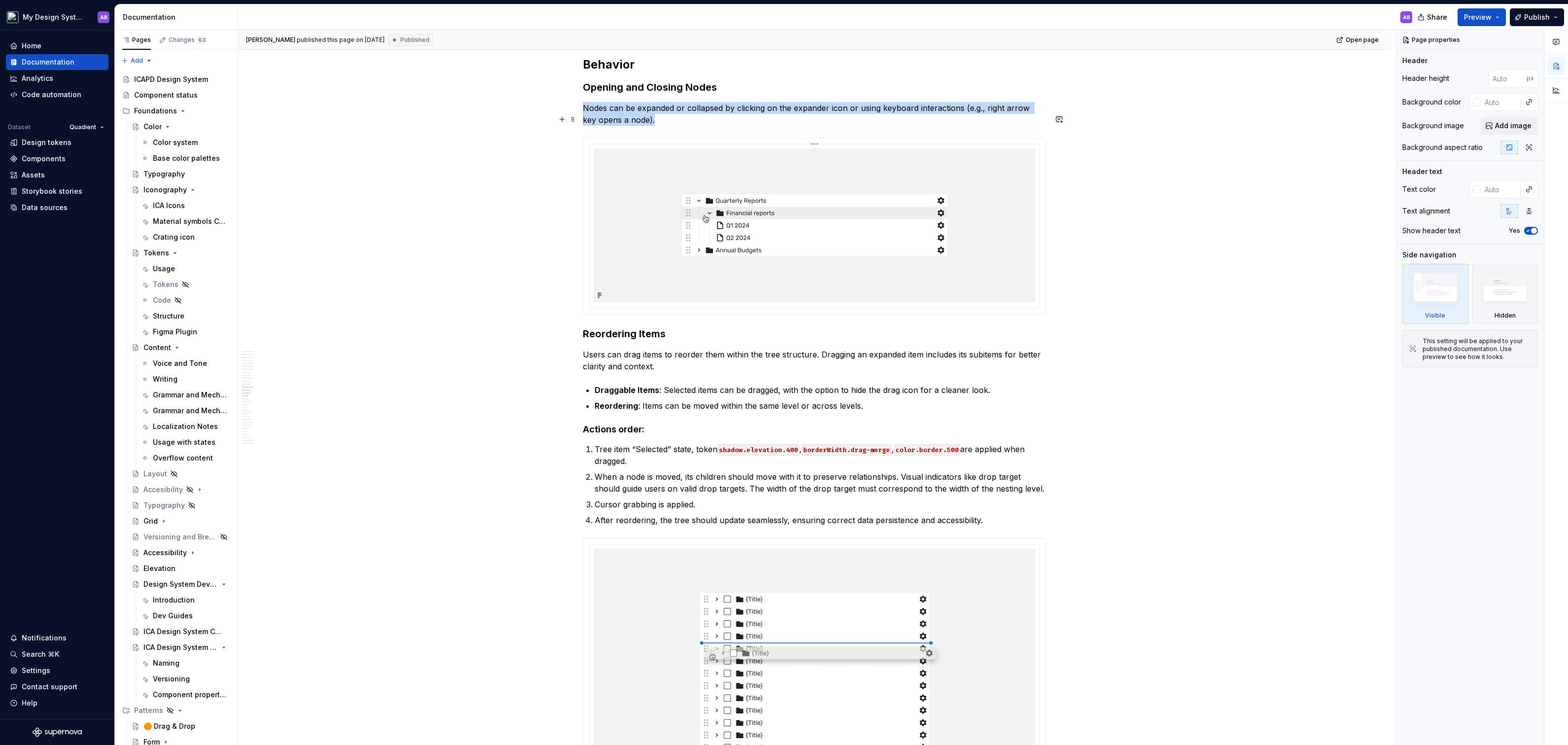
click at [832, 236] on img at bounding box center [814, 225] width 442 height 154
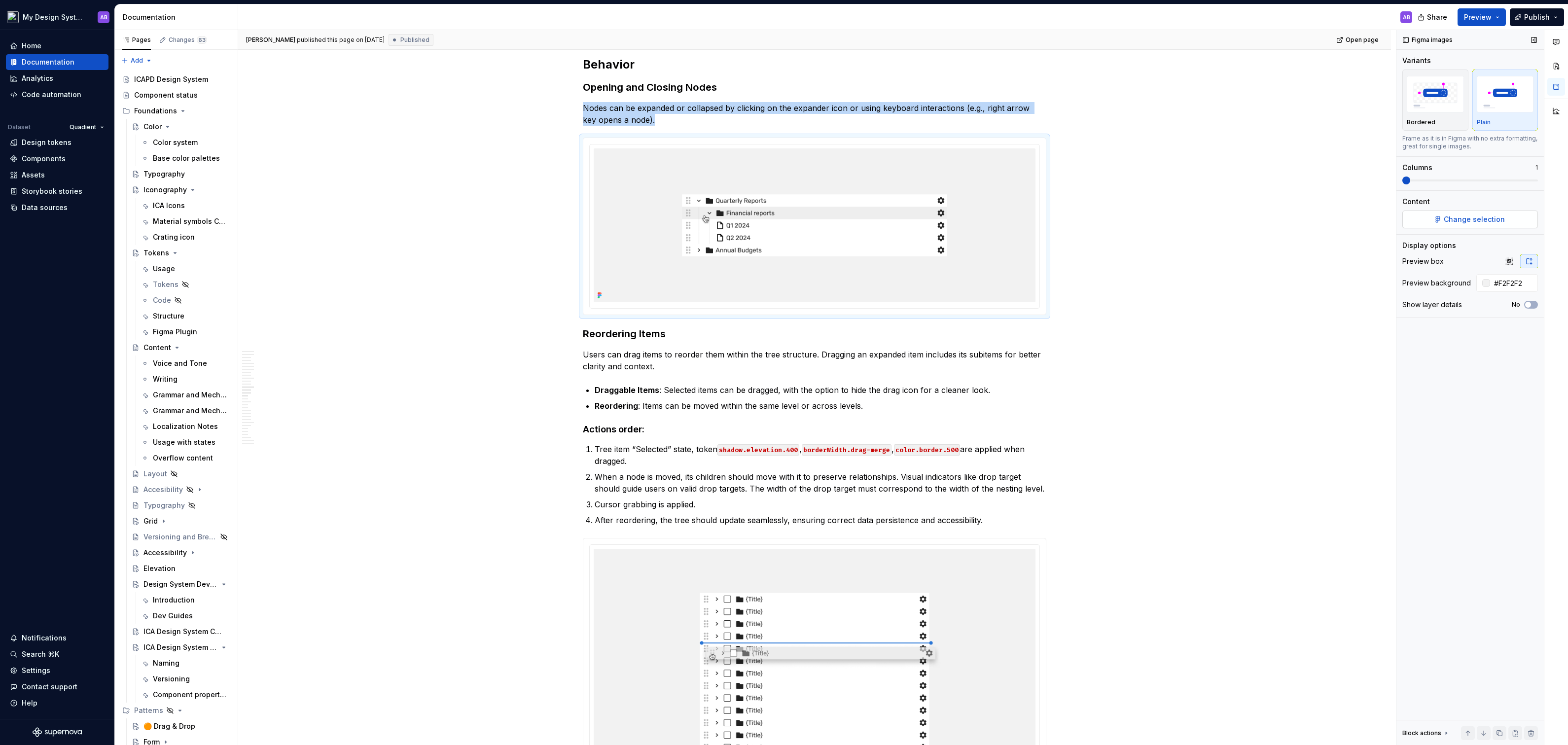
click at [1471, 218] on span "Change selection" at bounding box center [1474, 219] width 61 height 10
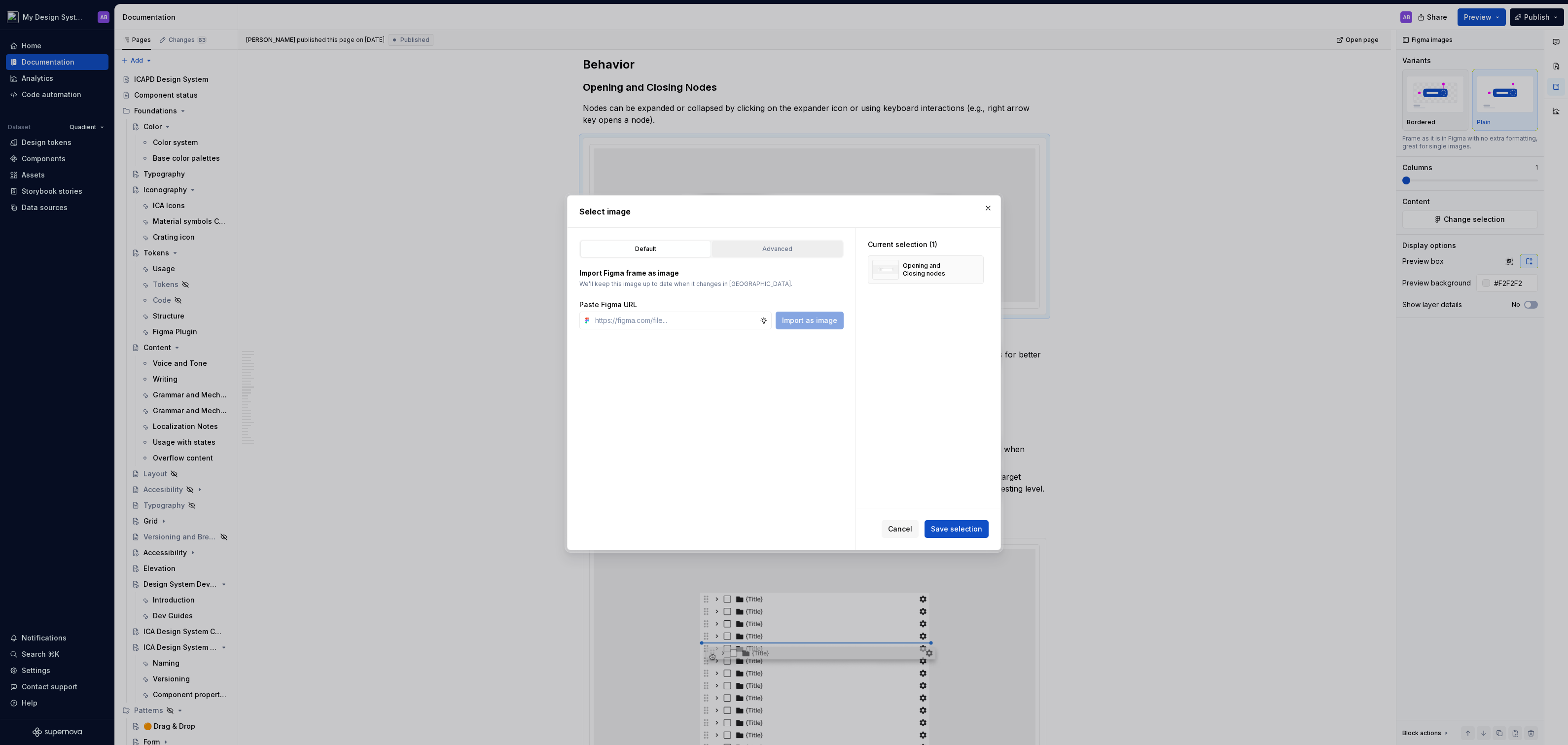
click at [815, 249] on div "Advanced" at bounding box center [777, 249] width 124 height 10
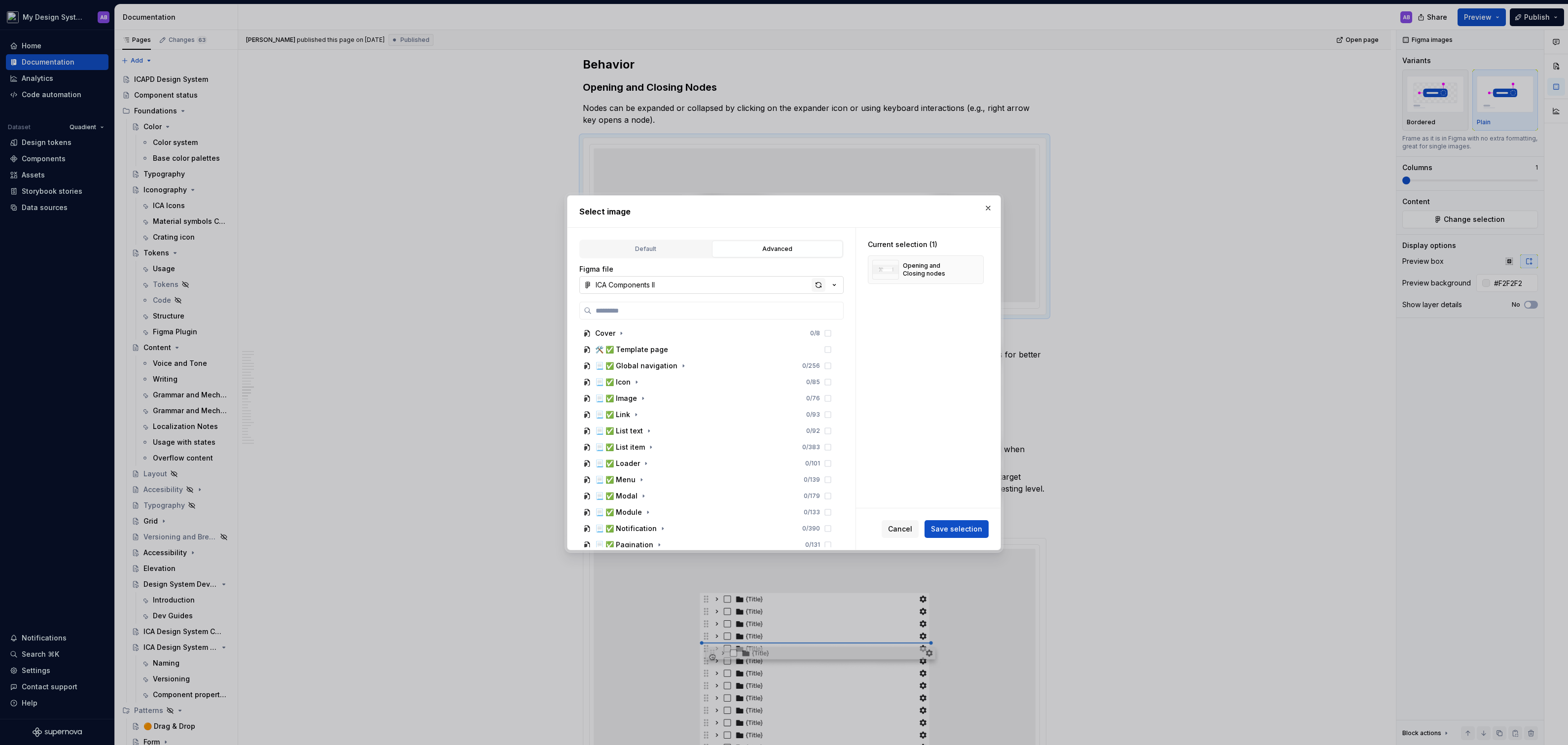
click at [824, 284] on div "button" at bounding box center [818, 285] width 14 height 14
click at [962, 525] on span "Save selection" at bounding box center [956, 529] width 51 height 10
type textarea "*"
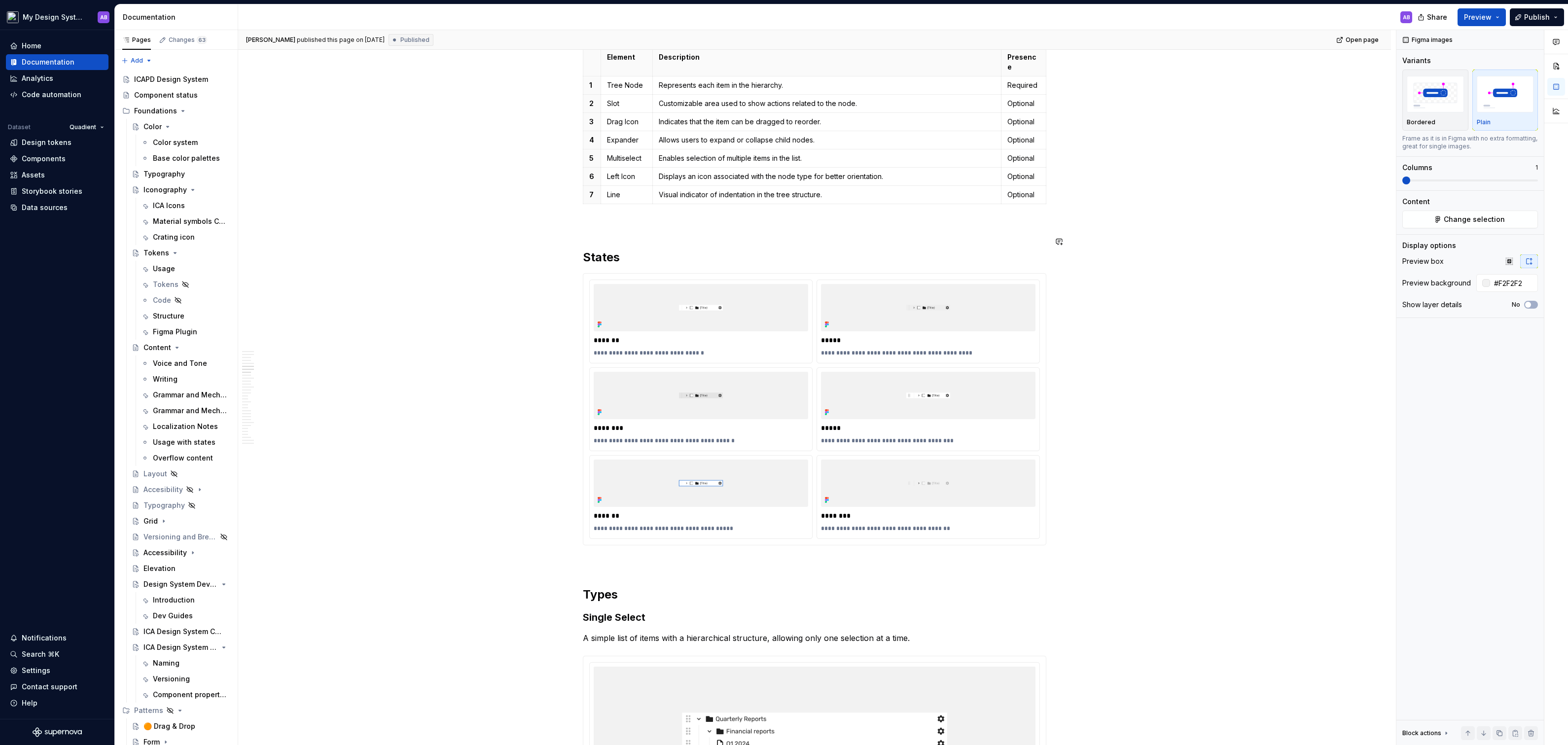
scroll to position [1520, 0]
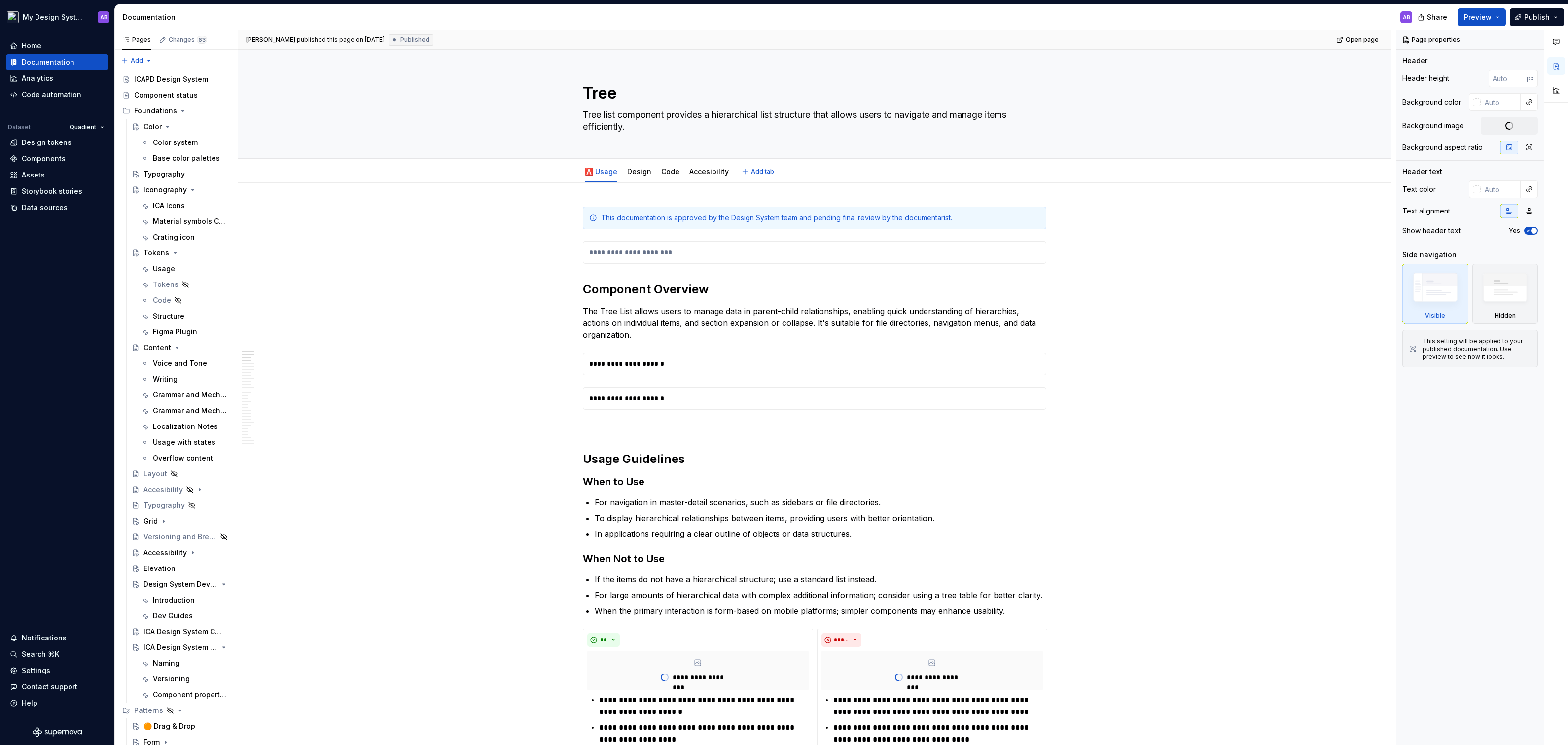
type textarea "*"
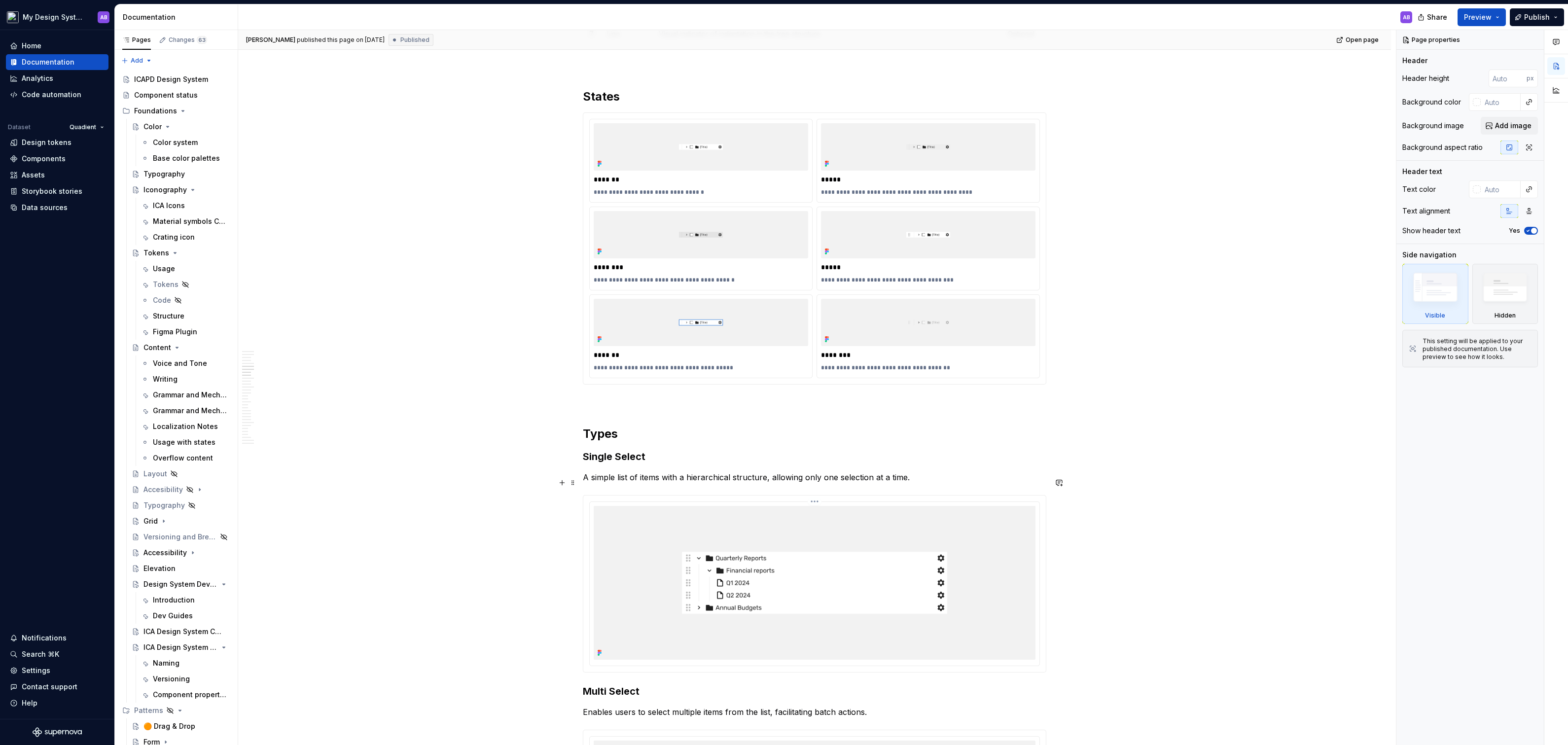
scroll to position [1710, 0]
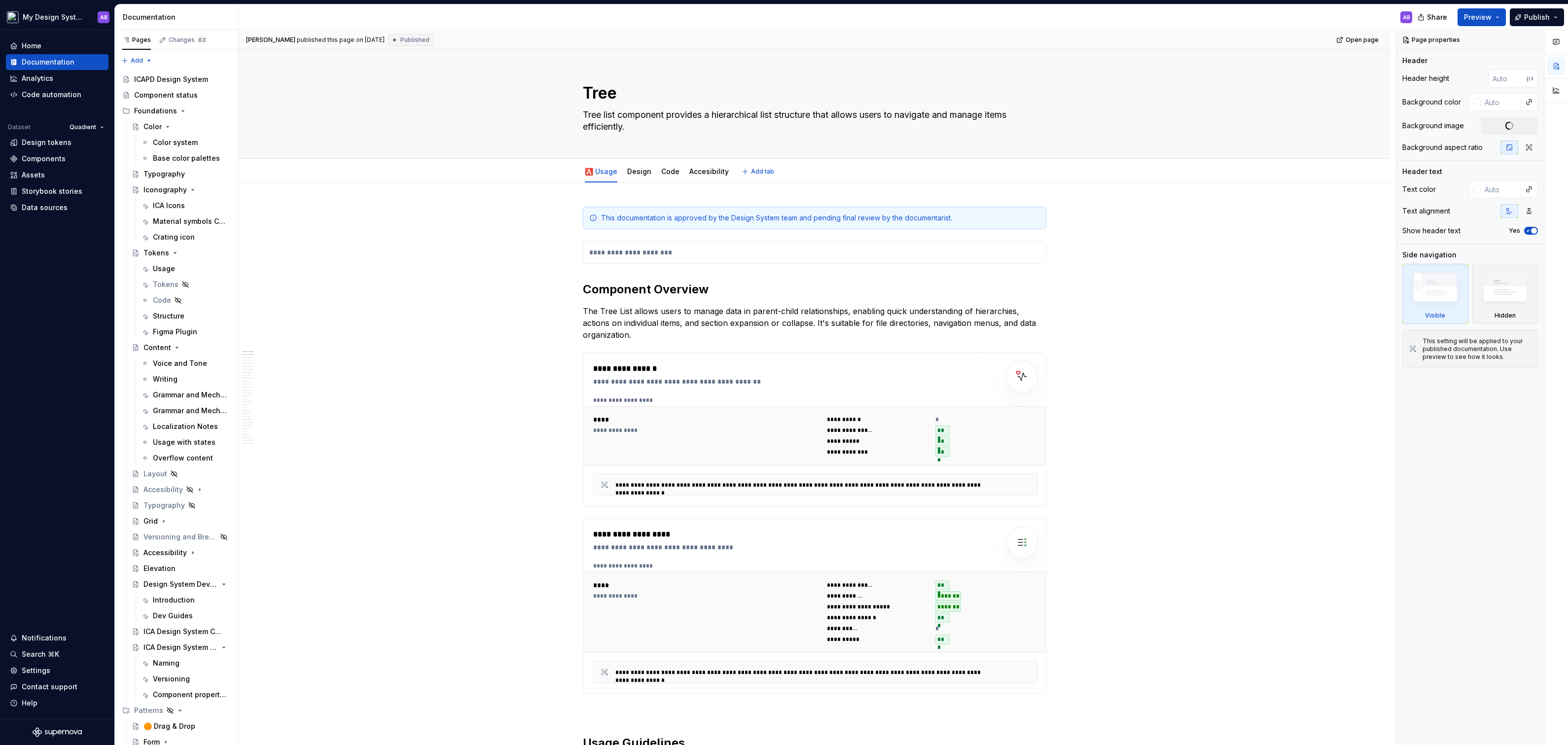
type textarea "*"
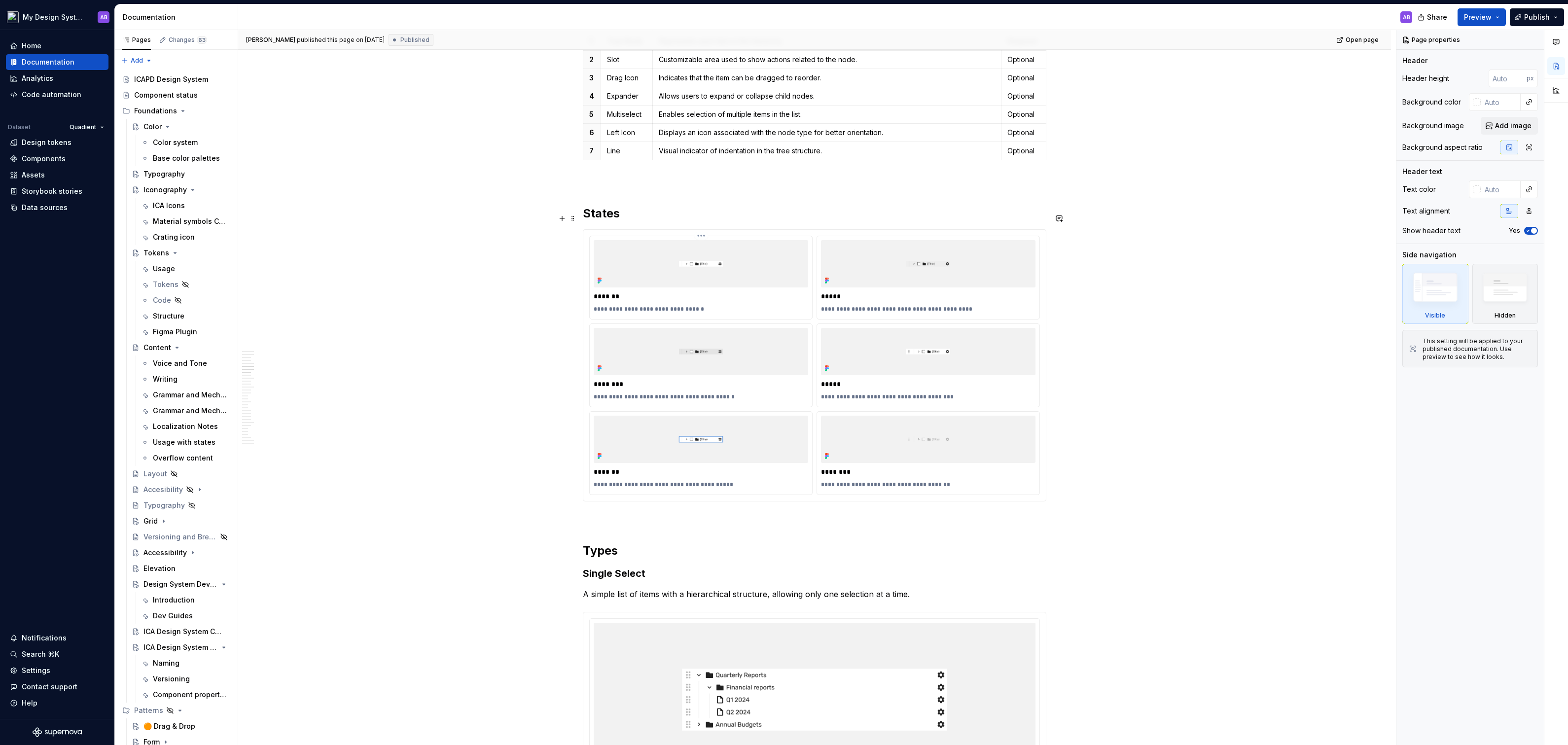
scroll to position [1587, 0]
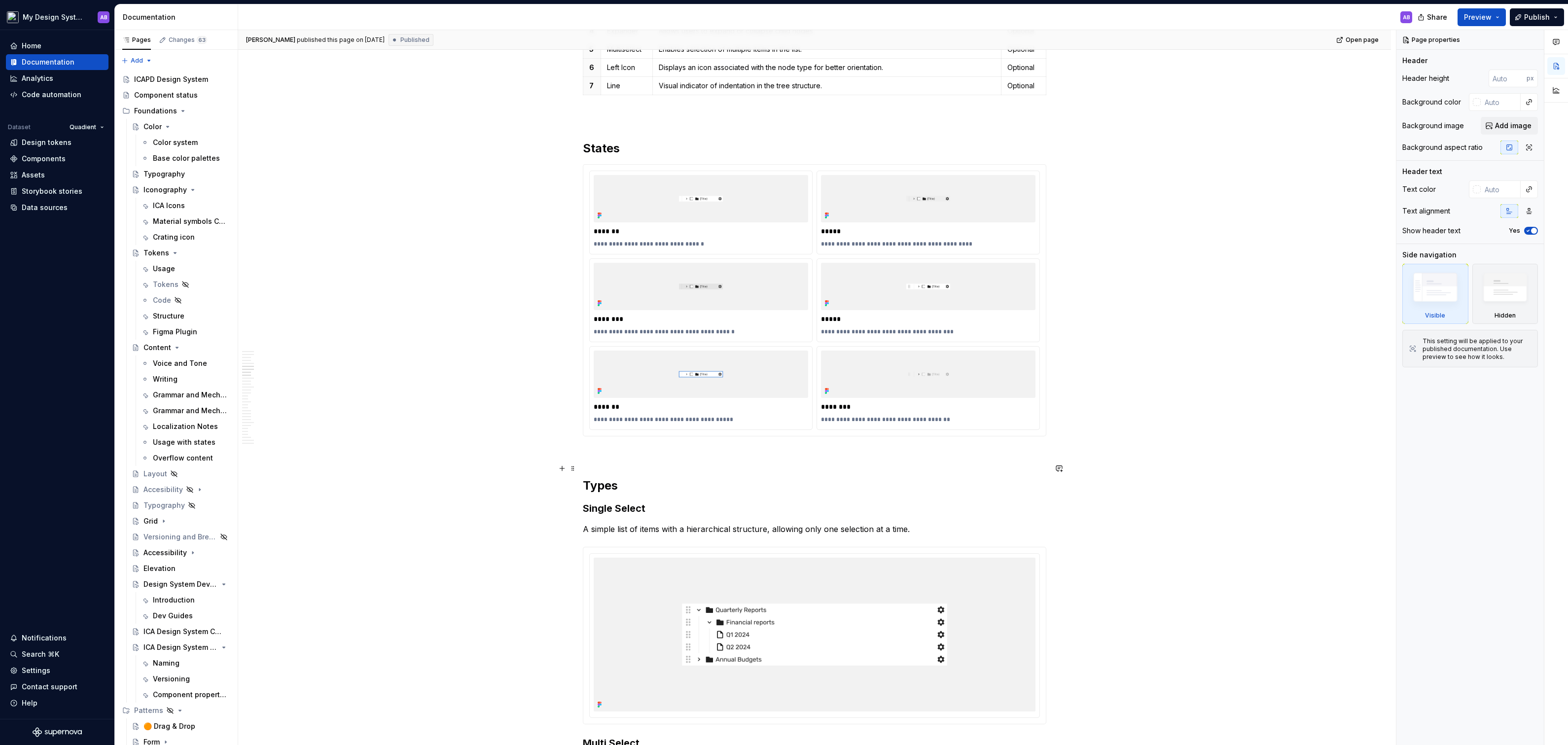
scroll to position [1651, 0]
click at [583, 164] on div "**********" at bounding box center [814, 299] width 463 height 272
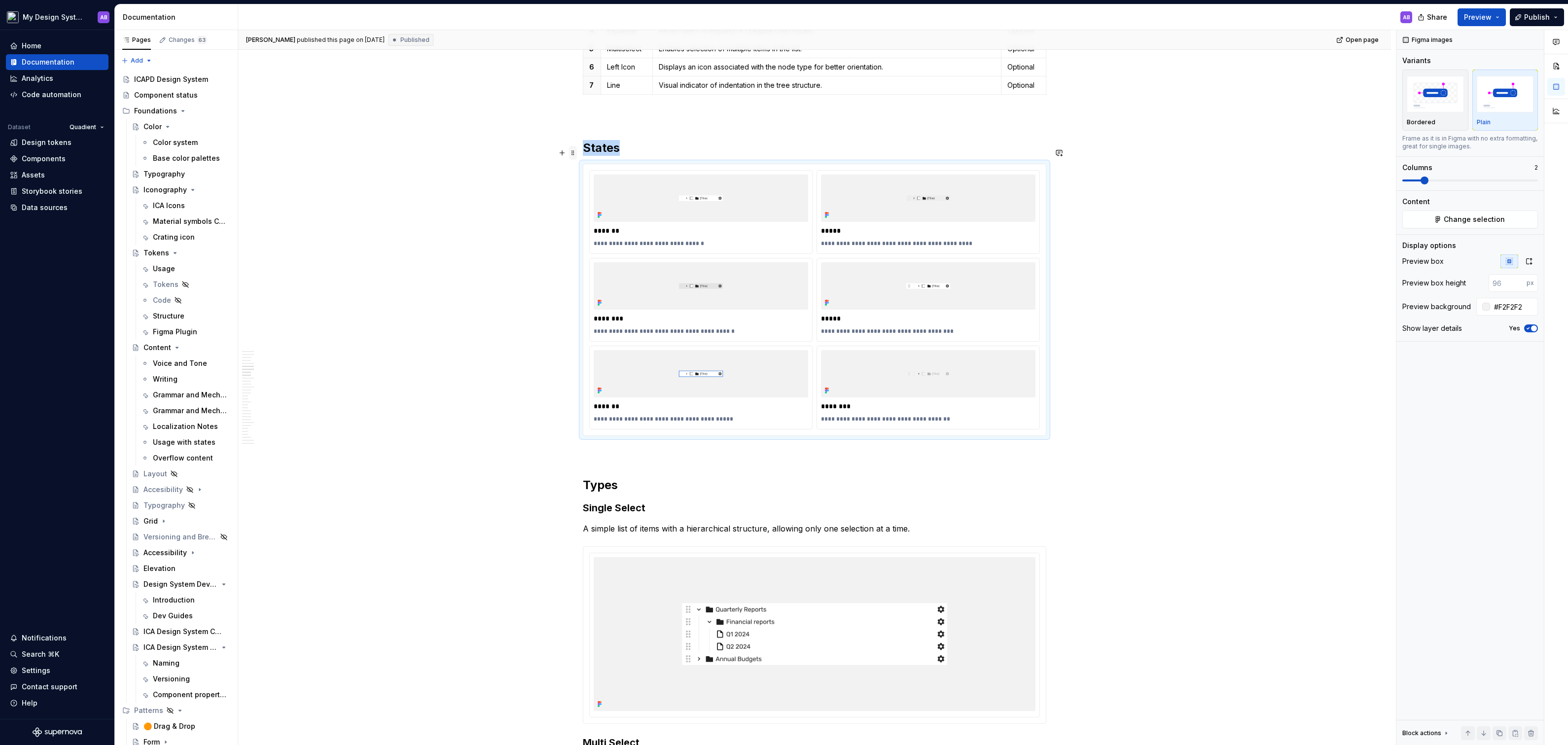
click at [577, 152] on span at bounding box center [573, 153] width 8 height 14
click at [597, 165] on div "Duplicate" at bounding box center [621, 167] width 64 height 10
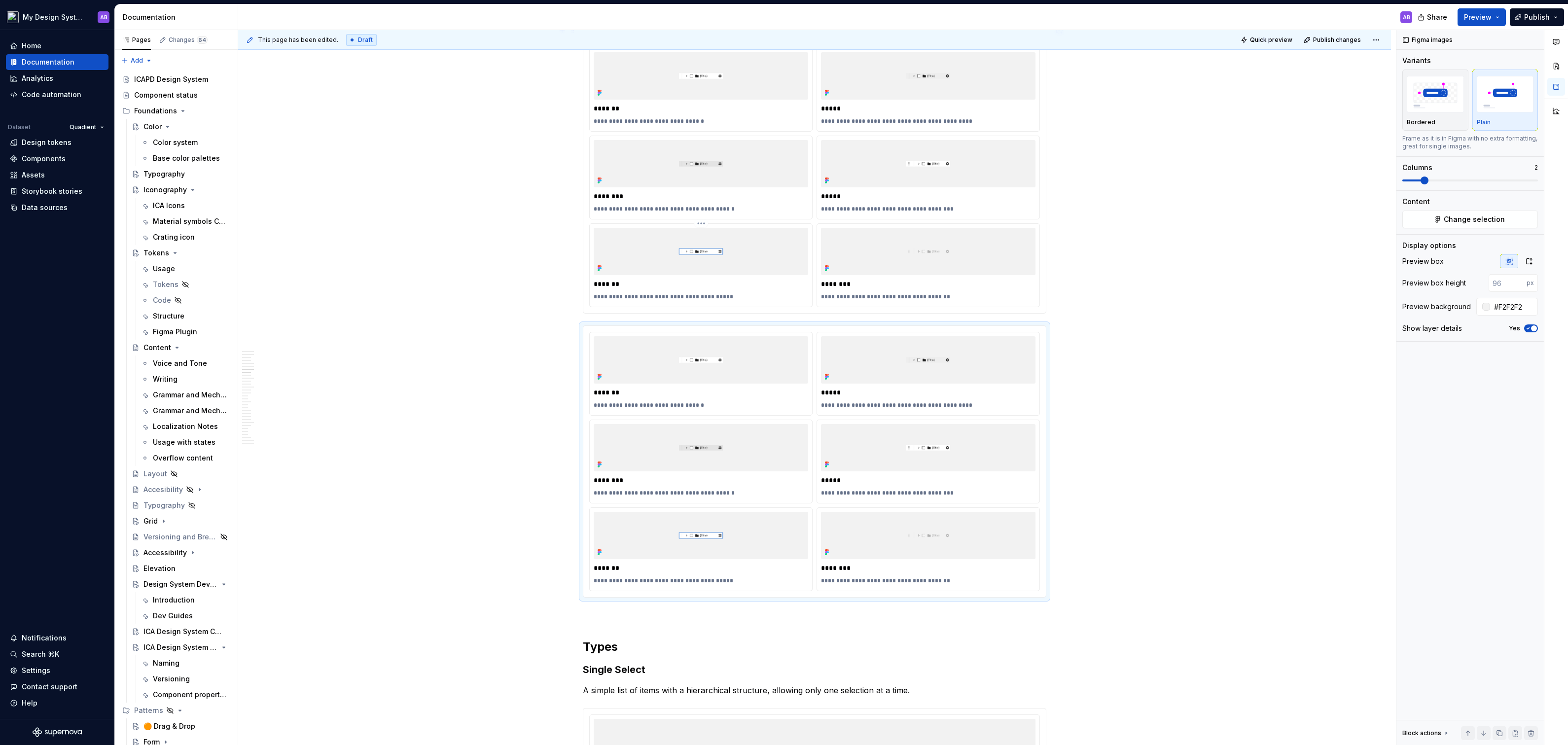
scroll to position [1774, 0]
click at [703, 313] on html "My Design System AB Home Documentation Analytics Code automation Dataset Quadie…" at bounding box center [784, 372] width 1568 height 745
click at [721, 400] on div "Delete item" at bounding box center [756, 400] width 82 height 10
click at [708, 312] on html "My Design System AB Home Documentation Analytics Code automation Dataset Quadie…" at bounding box center [784, 372] width 1568 height 745
click at [729, 400] on div "Delete item" at bounding box center [756, 400] width 82 height 10
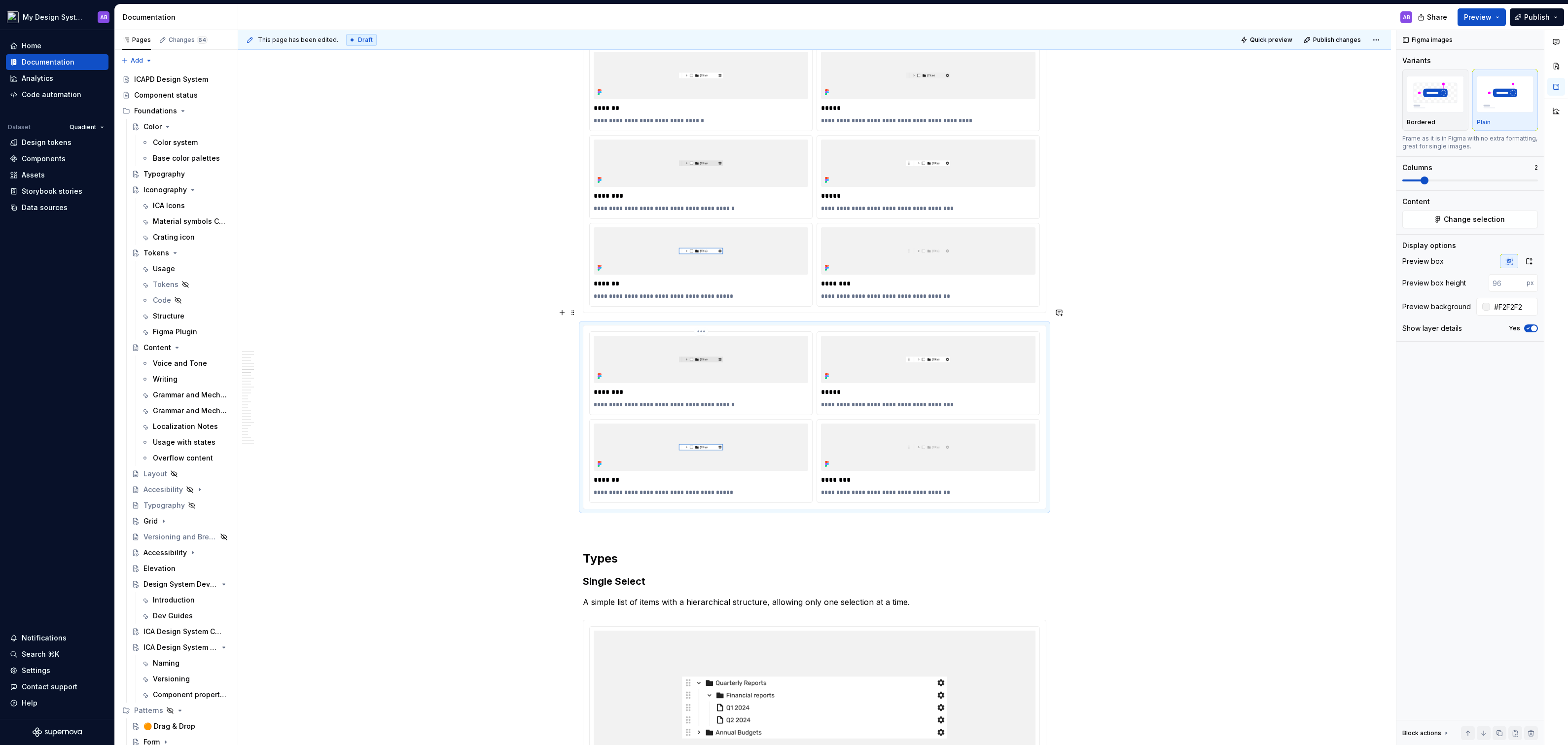
click at [702, 310] on html "My Design System AB Home Documentation Analytics Code automation Dataset Quadie…" at bounding box center [784, 372] width 1568 height 745
click at [728, 410] on div "Background color Reset background color Update Figma image Open frame in Figma …" at bounding box center [751, 365] width 107 height 93
click at [728, 403] on div "Delete item" at bounding box center [756, 400] width 82 height 10
click at [704, 313] on html "My Design System AB Home Documentation Analytics Code automation Dataset Quadie…" at bounding box center [784, 372] width 1568 height 745
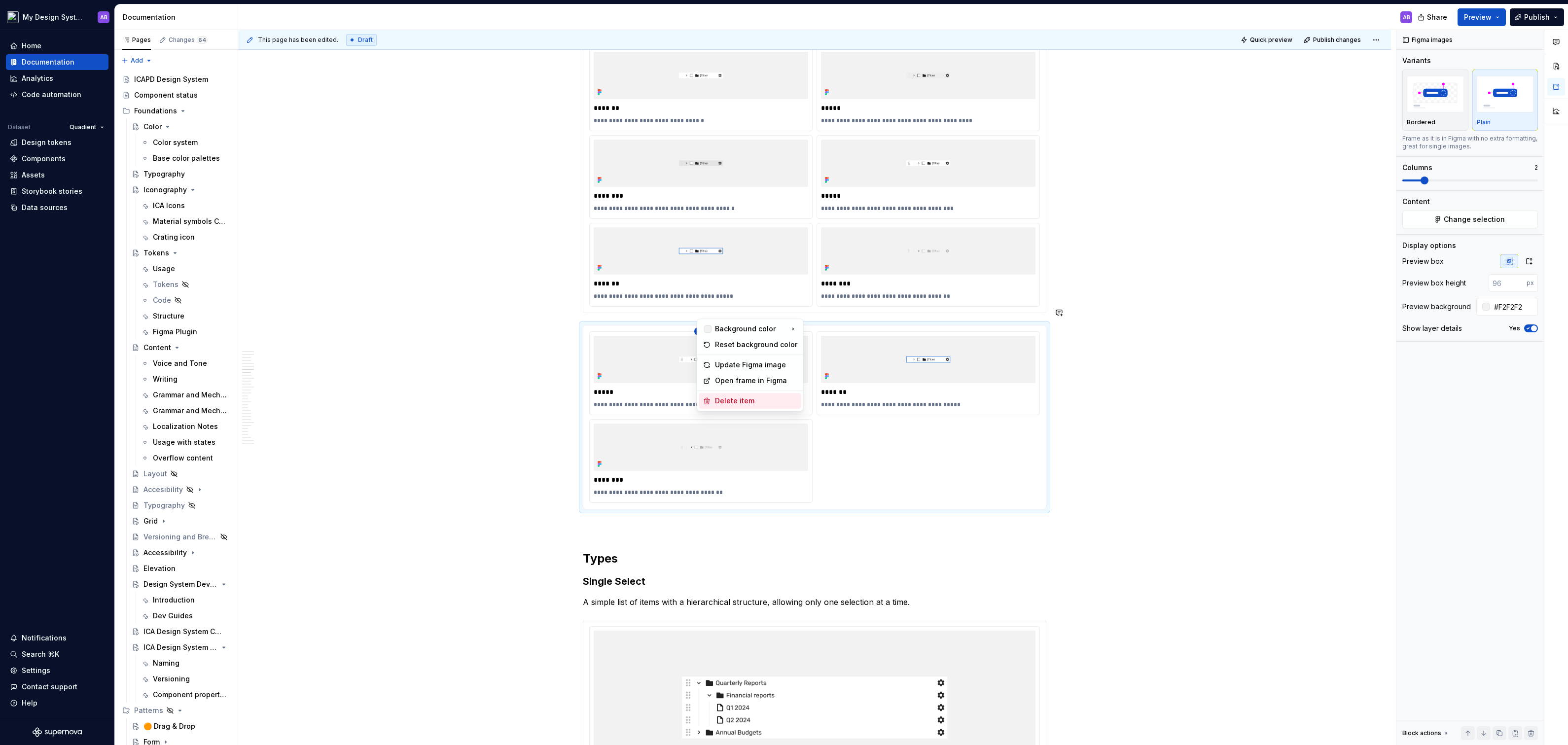
click at [736, 403] on div "Delete item" at bounding box center [756, 400] width 82 height 10
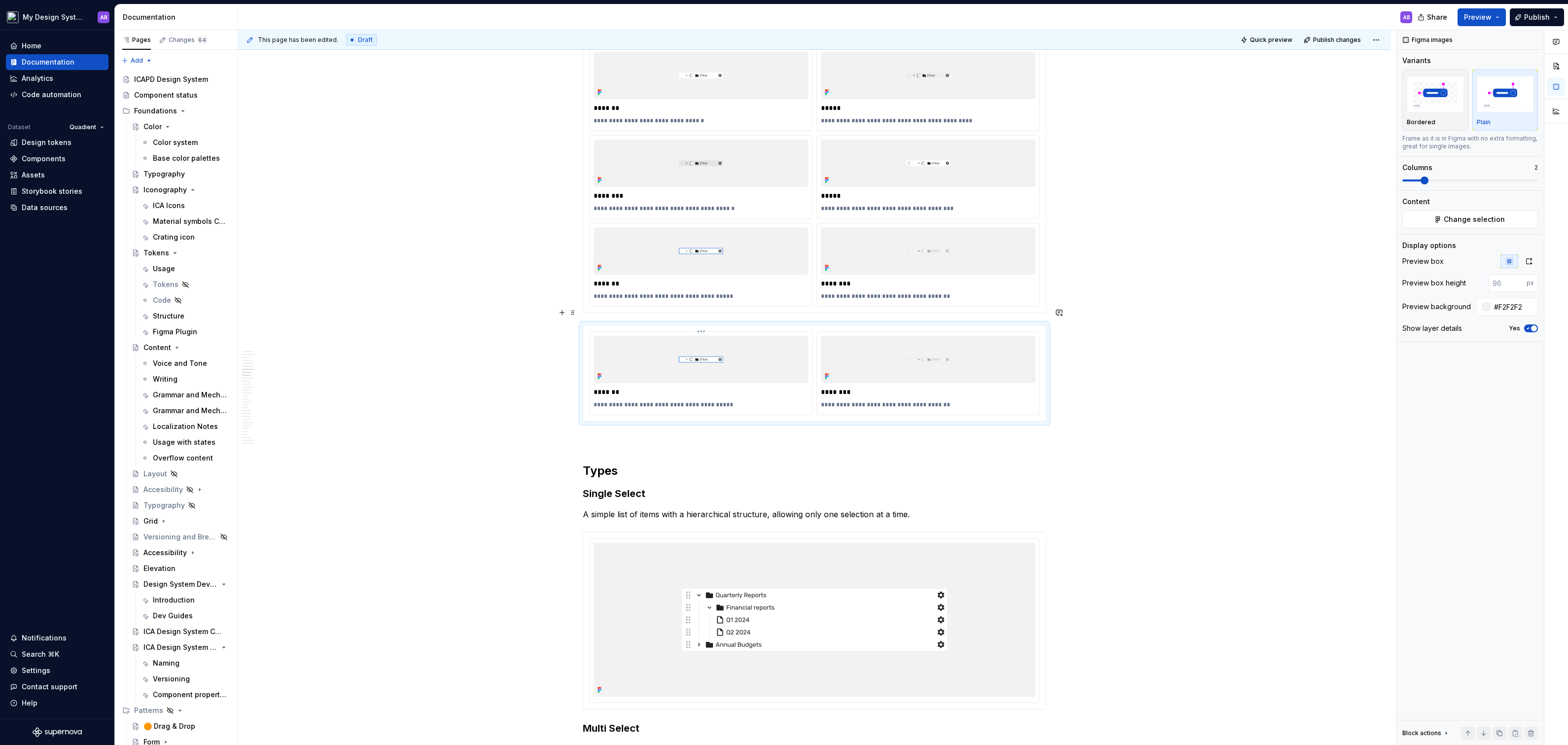
click at [702, 312] on html "My Design System AB Home Documentation Analytics Code automation Dataset Quadie…" at bounding box center [784, 372] width 1568 height 745
click at [744, 400] on div "Delete item" at bounding box center [756, 400] width 82 height 10
click at [702, 326] on div "**********" at bounding box center [814, 373] width 463 height 96
click at [702, 314] on html "My Design System AB Home Documentation Analytics Code automation Dataset Quadie…" at bounding box center [784, 372] width 1568 height 745
click at [731, 402] on div "Delete item" at bounding box center [756, 400] width 82 height 10
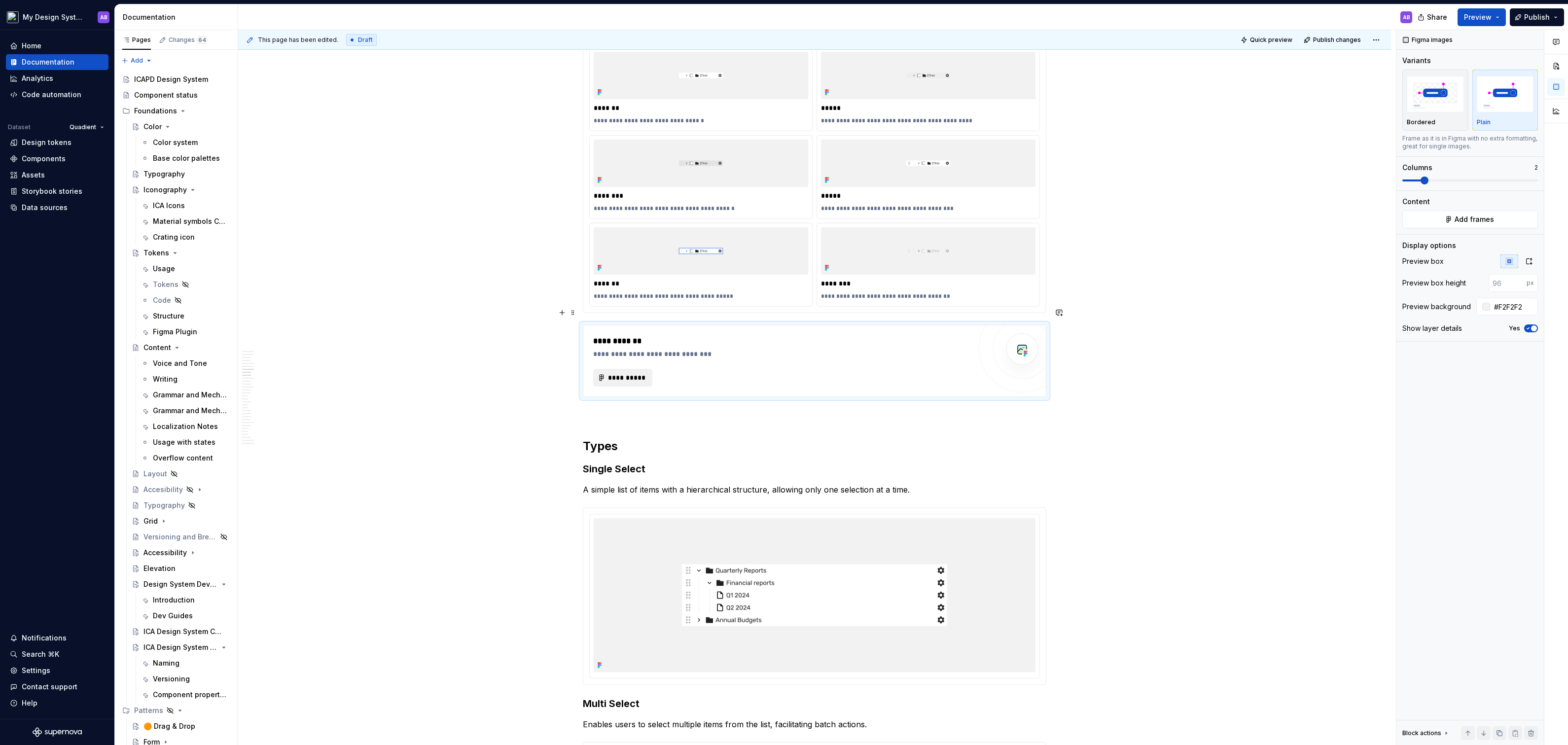
click at [633, 372] on span "**********" at bounding box center [626, 377] width 38 height 10
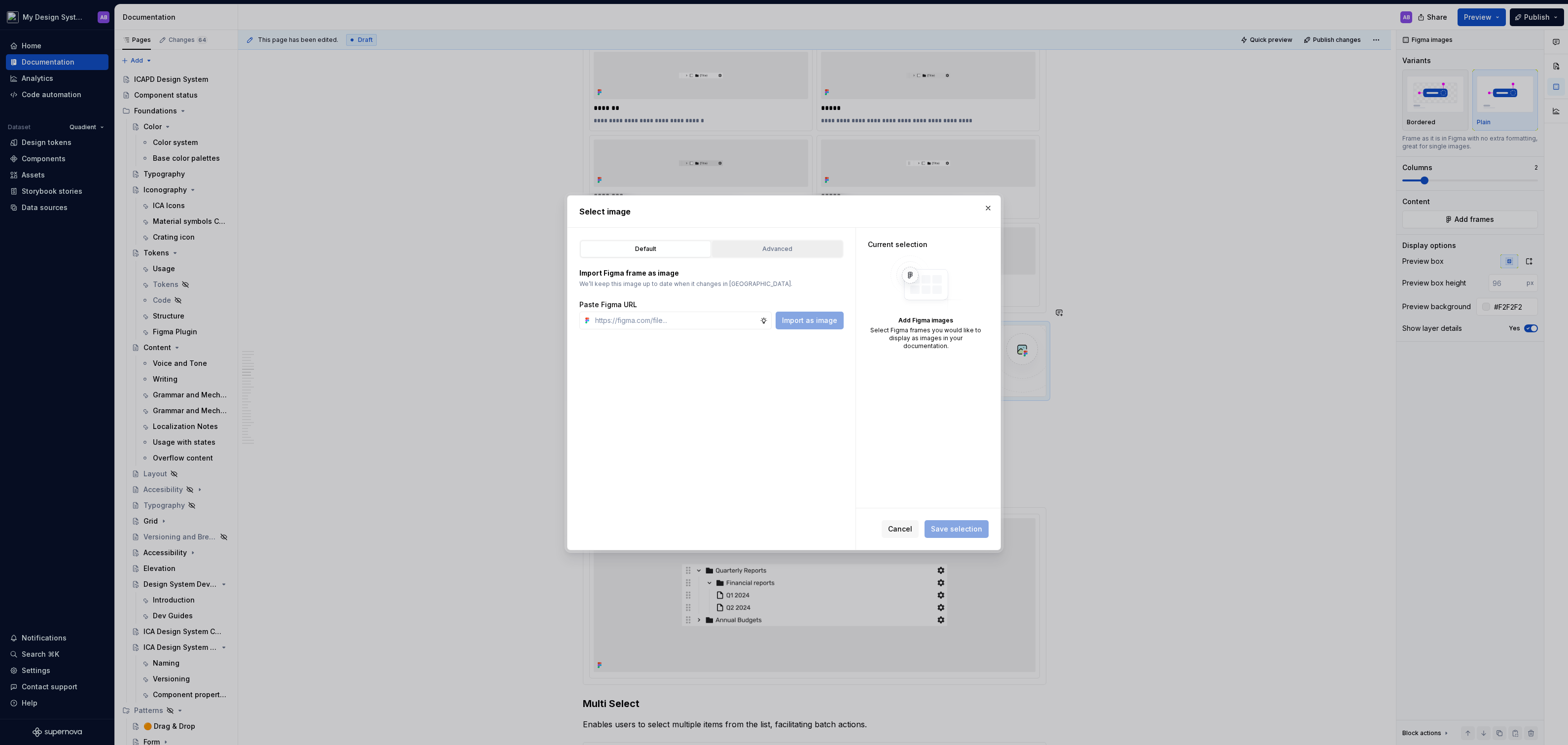
click at [793, 250] on div "Advanced" at bounding box center [777, 249] width 124 height 10
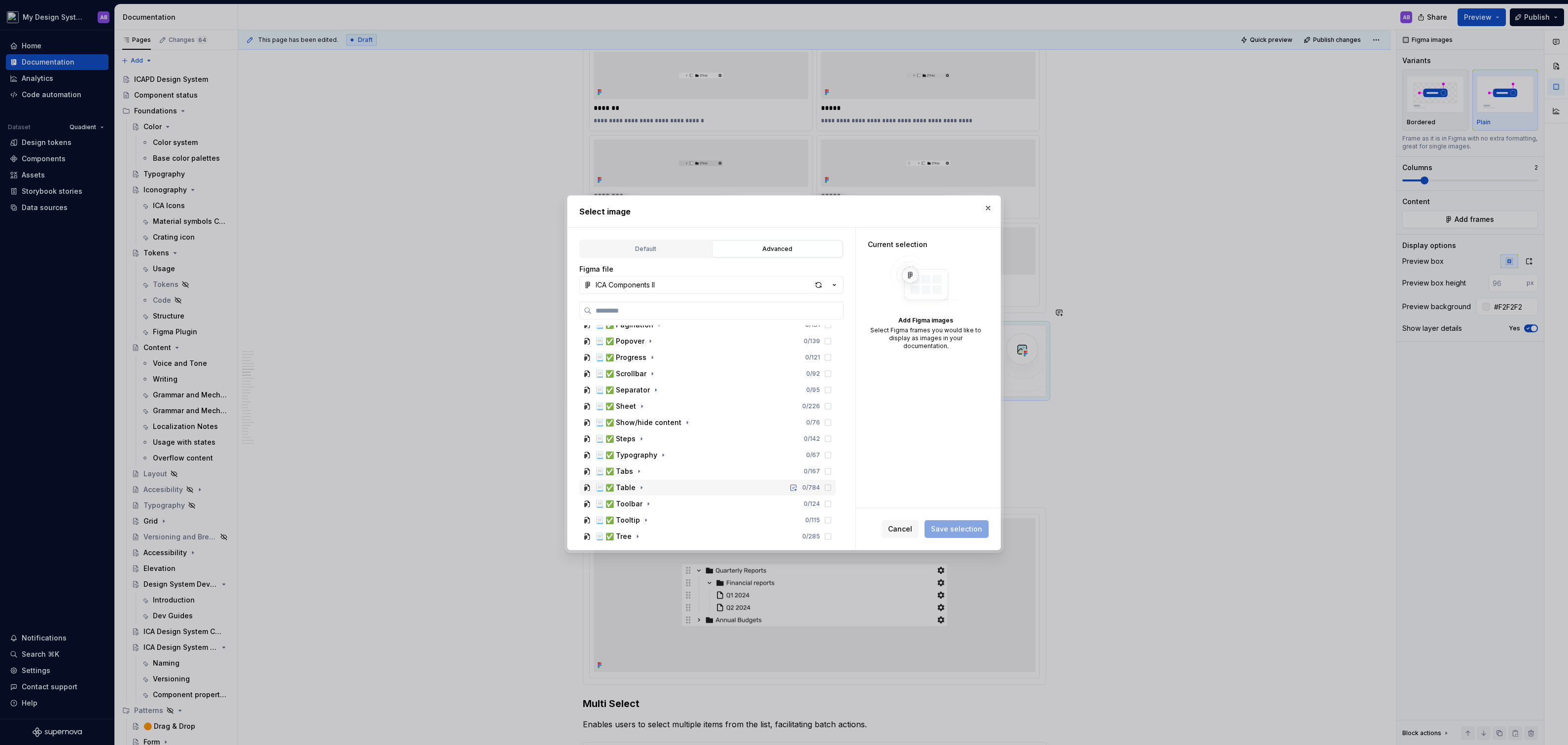
scroll to position [233, 0]
click at [635, 524] on icon "button" at bounding box center [637, 523] width 8 height 8
click at [679, 369] on icon "button" at bounding box center [679, 371] width 1 height 2
click at [662, 385] on icon "button" at bounding box center [665, 386] width 8 height 8
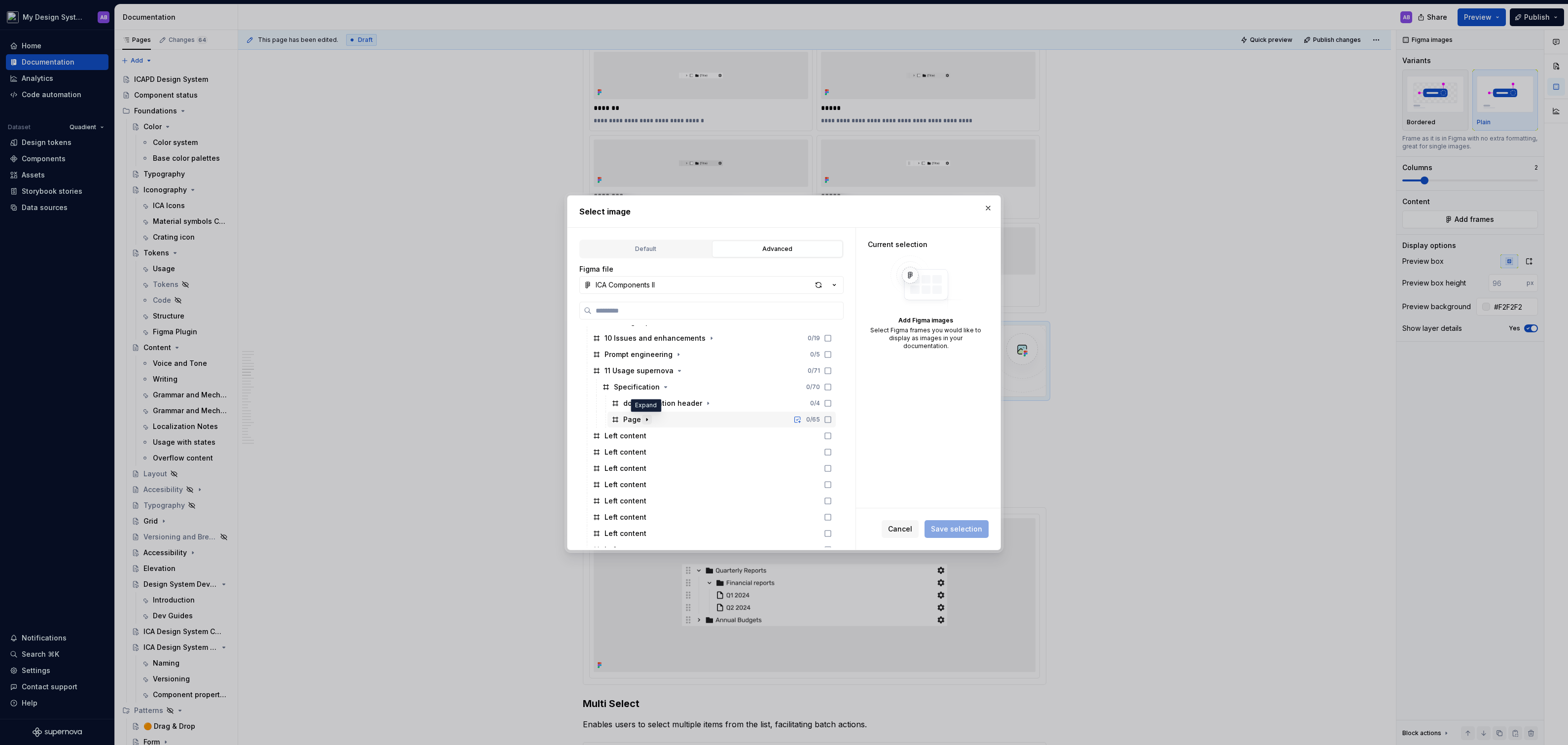
click at [646, 418] on icon "button" at bounding box center [646, 419] width 8 height 8
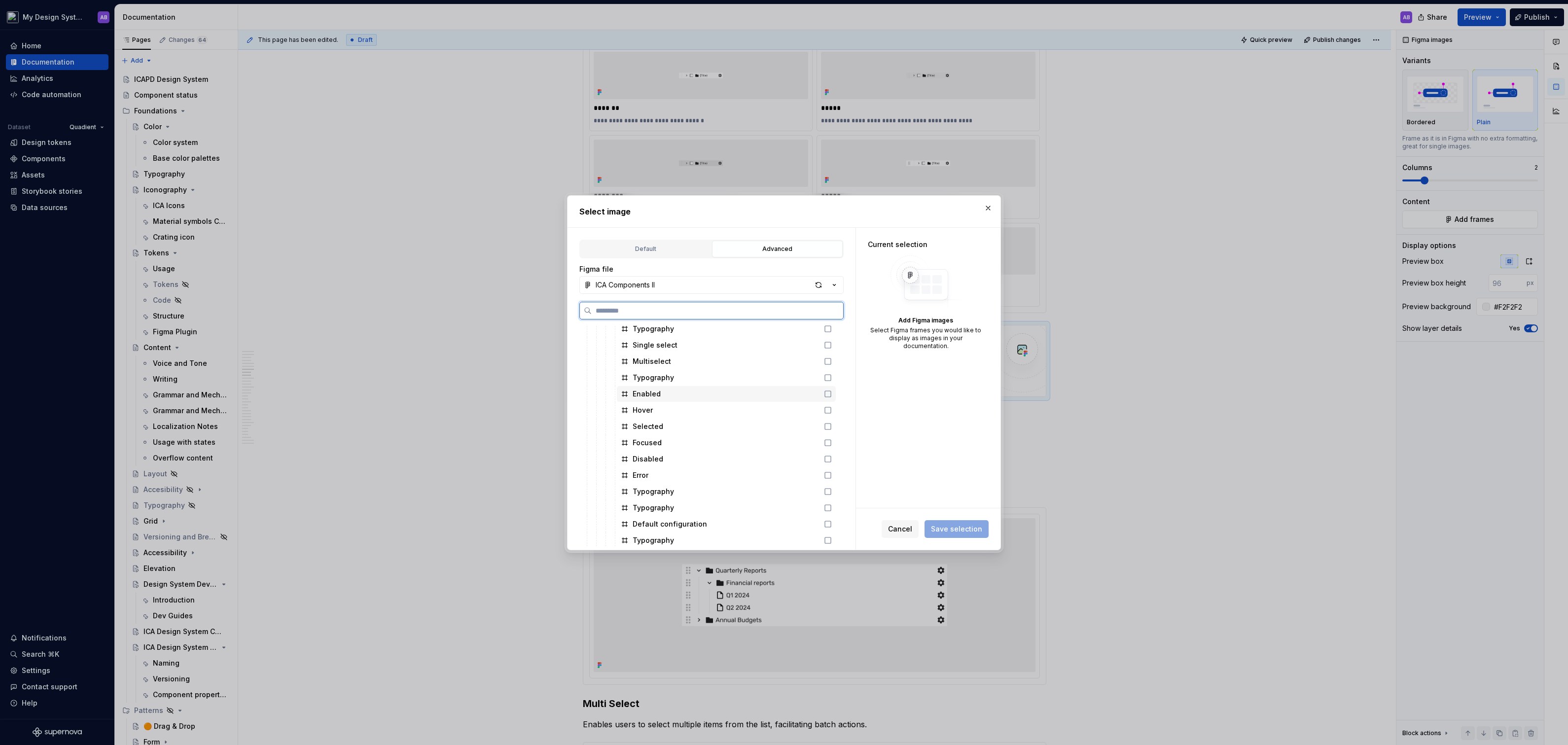
click at [832, 395] on icon at bounding box center [828, 394] width 8 height 8
click at [832, 412] on icon at bounding box center [828, 410] width 8 height 8
click at [832, 427] on icon at bounding box center [828, 426] width 8 height 8
click at [832, 439] on icon at bounding box center [828, 442] width 8 height 8
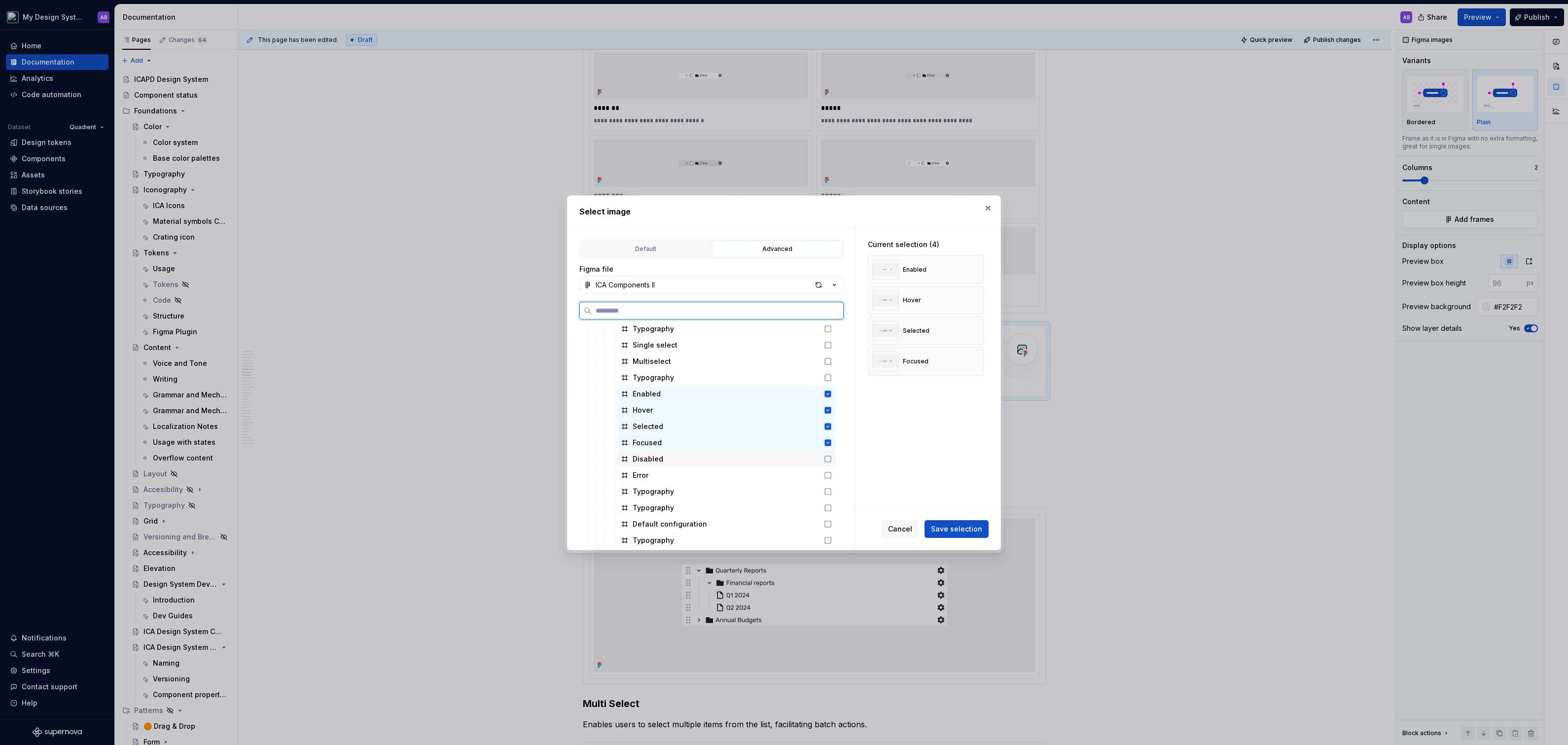
click at [836, 452] on div "Disabled" at bounding box center [726, 459] width 219 height 16
click at [832, 471] on icon at bounding box center [828, 475] width 8 height 8
click at [978, 532] on span "Save selection" at bounding box center [956, 529] width 51 height 10
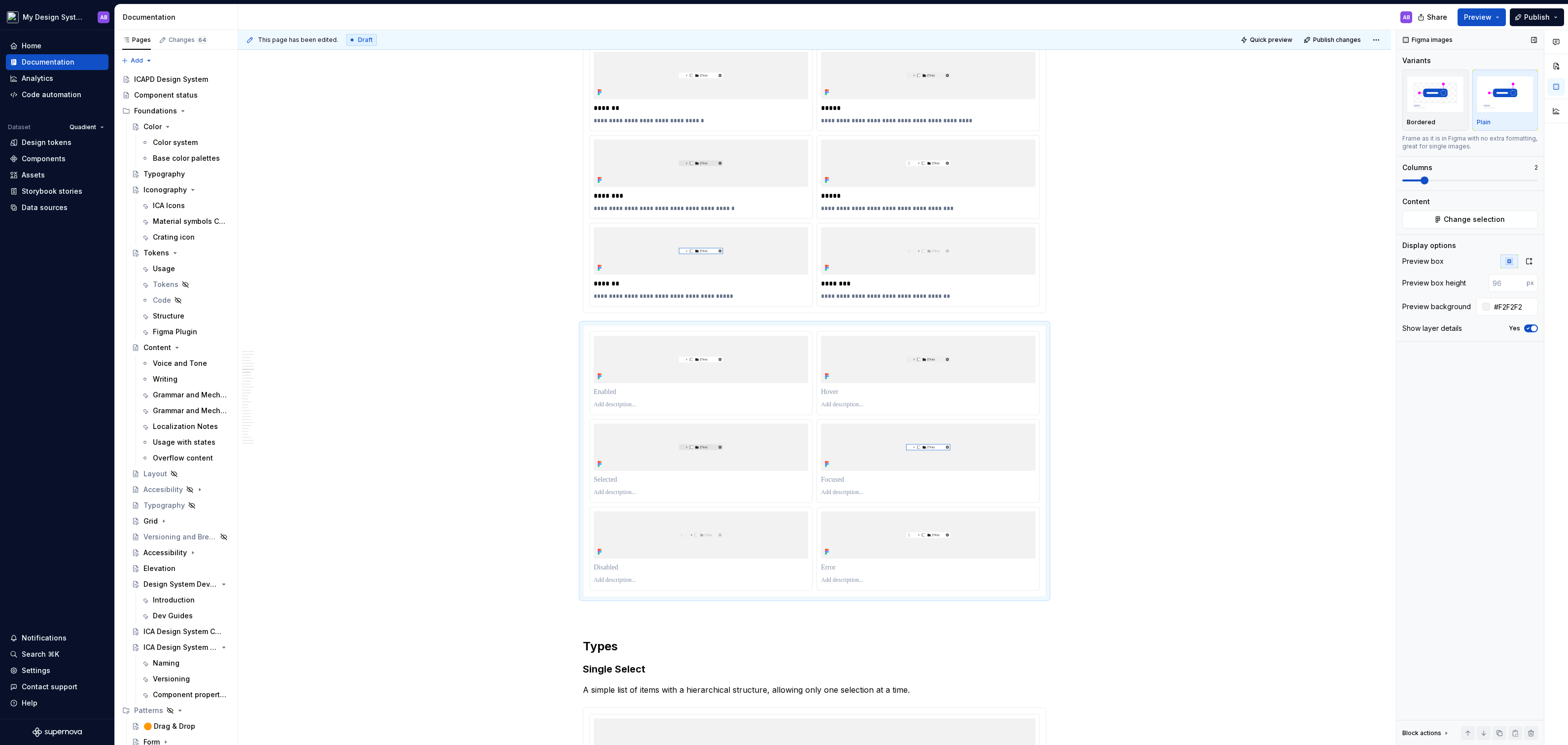
click at [1421, 180] on span at bounding box center [1412, 180] width 19 height 2
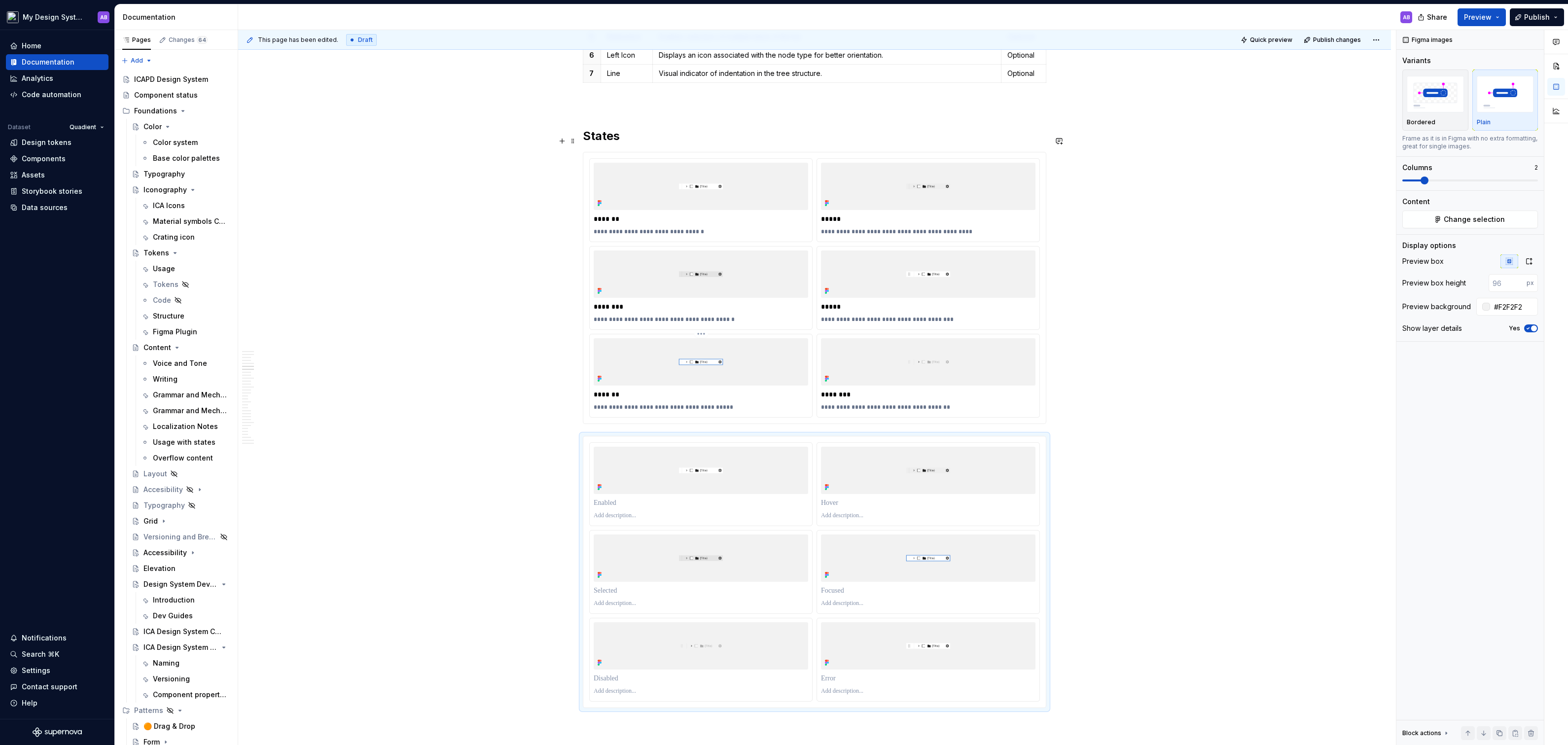
scroll to position [1667, 0]
click at [575, 419] on span at bounding box center [573, 419] width 8 height 14
click at [617, 508] on div "Delete" at bounding box center [621, 506] width 64 height 10
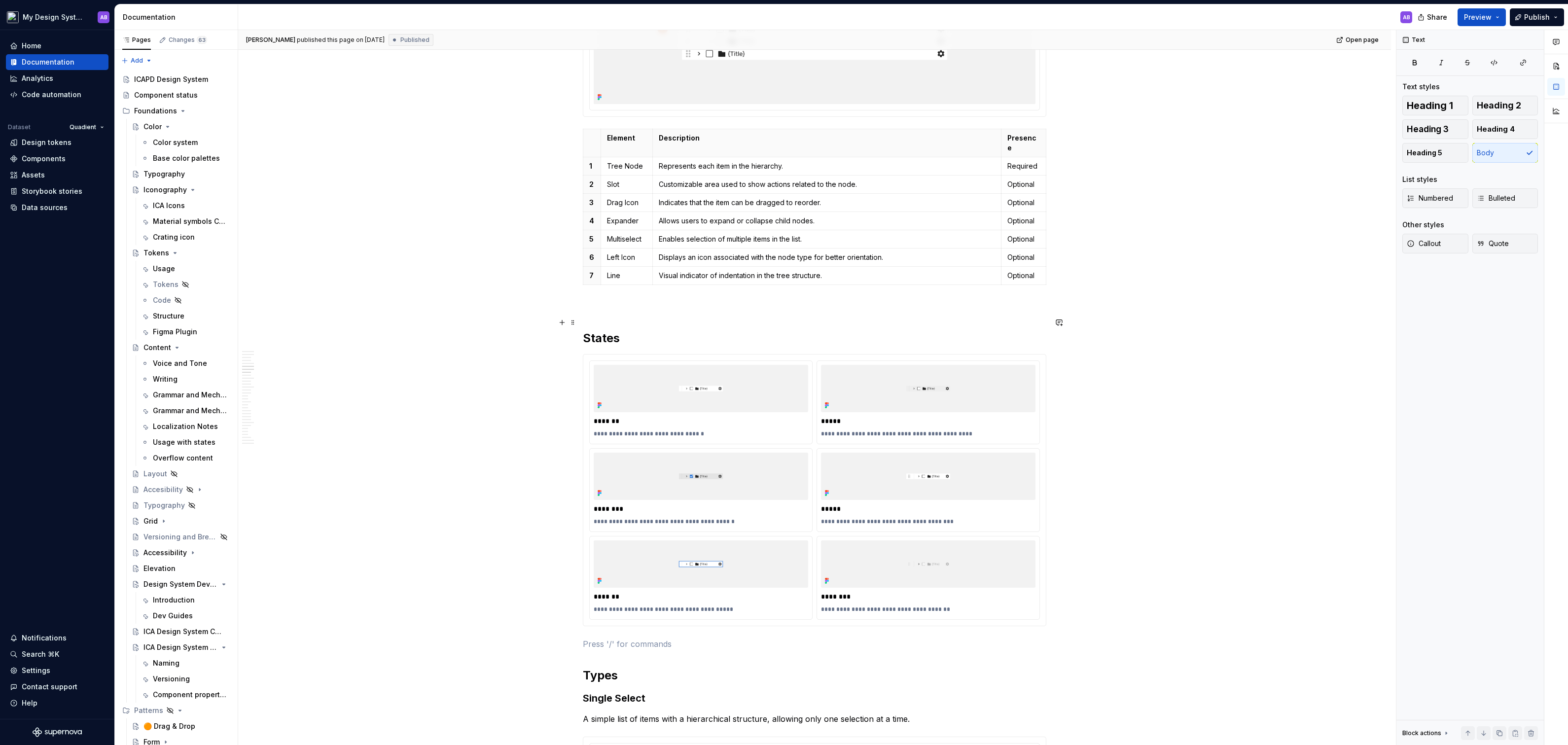
scroll to position [1479, 0]
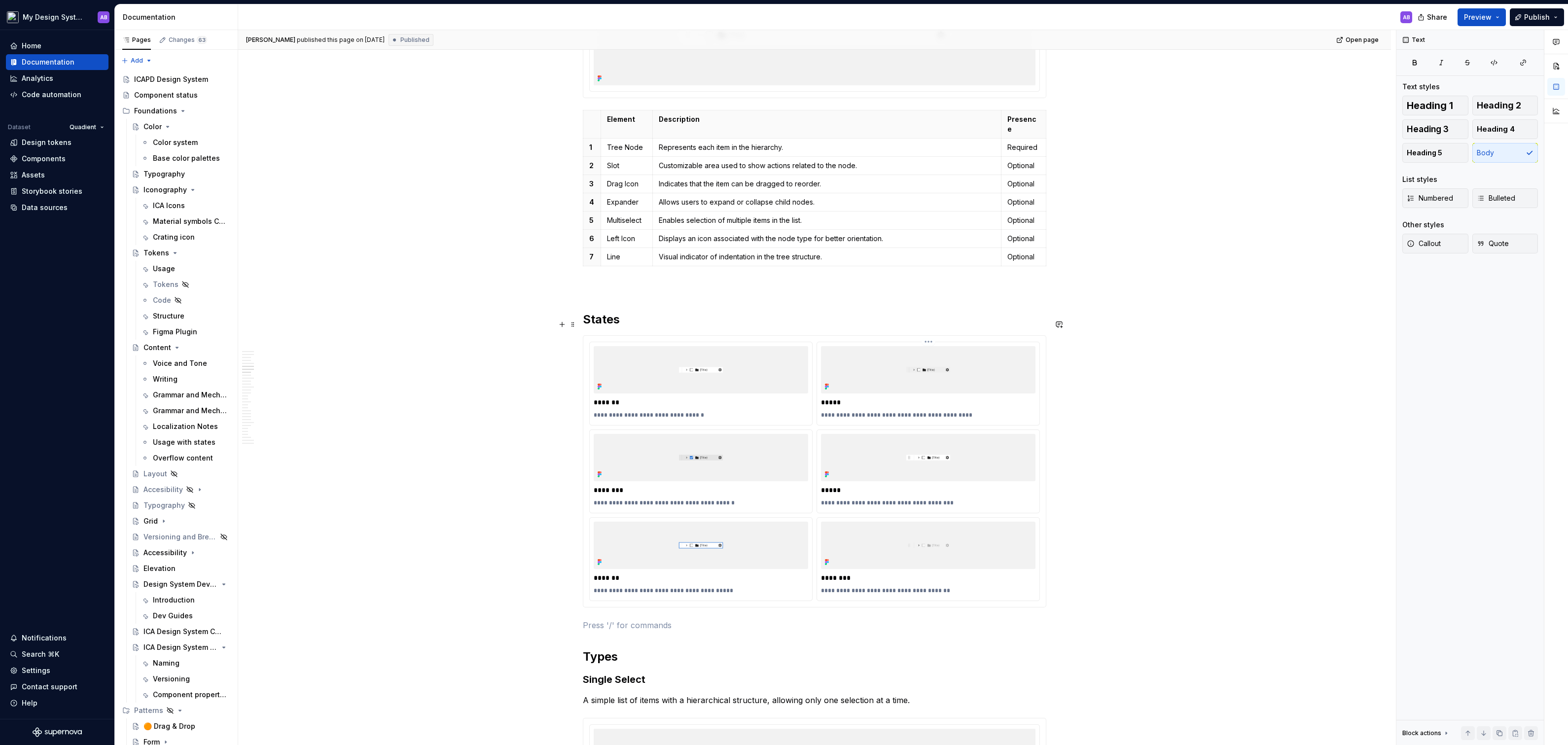
click at [831, 396] on div "*****" at bounding box center [928, 402] width 214 height 14
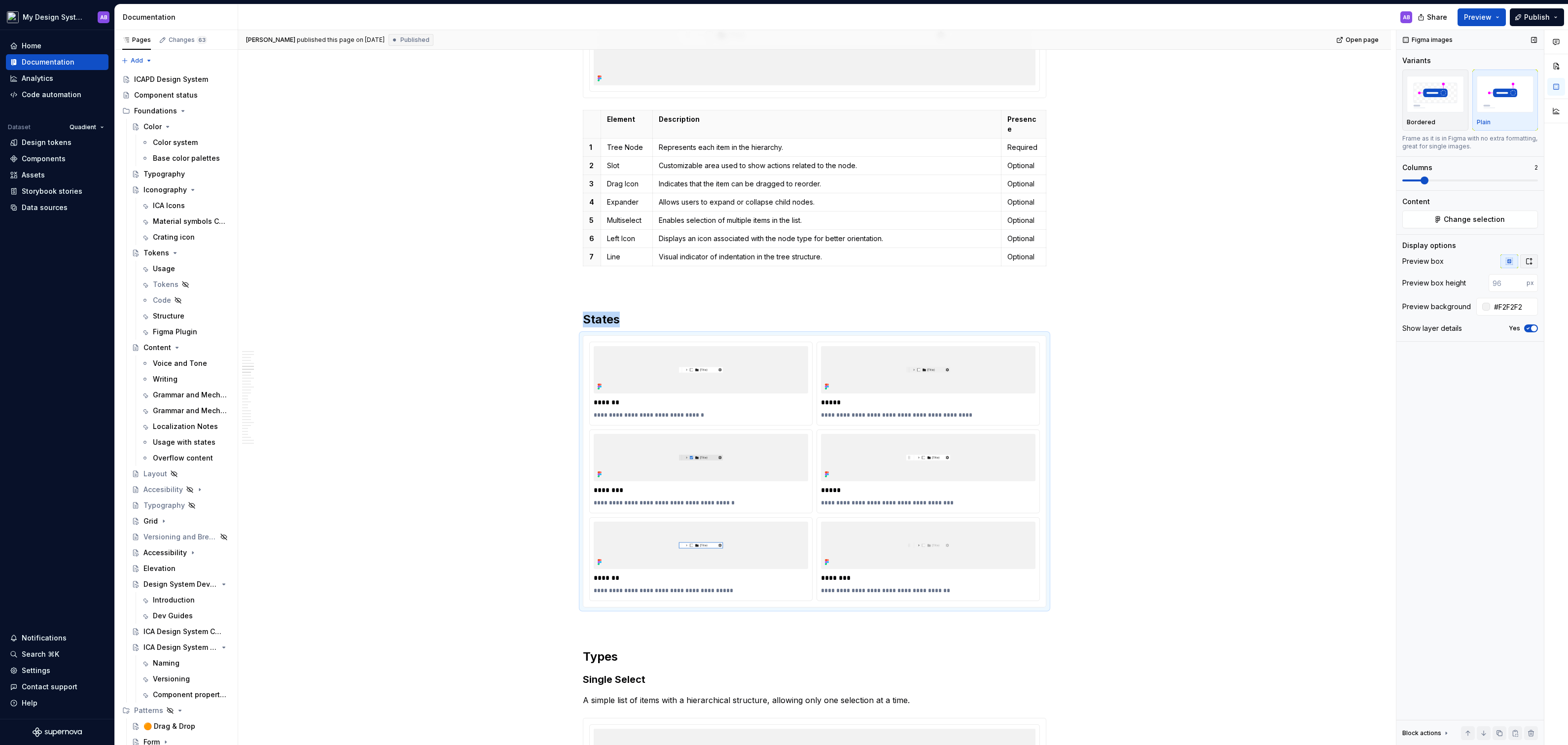
click at [1531, 255] on button "button" at bounding box center [1528, 261] width 18 height 14
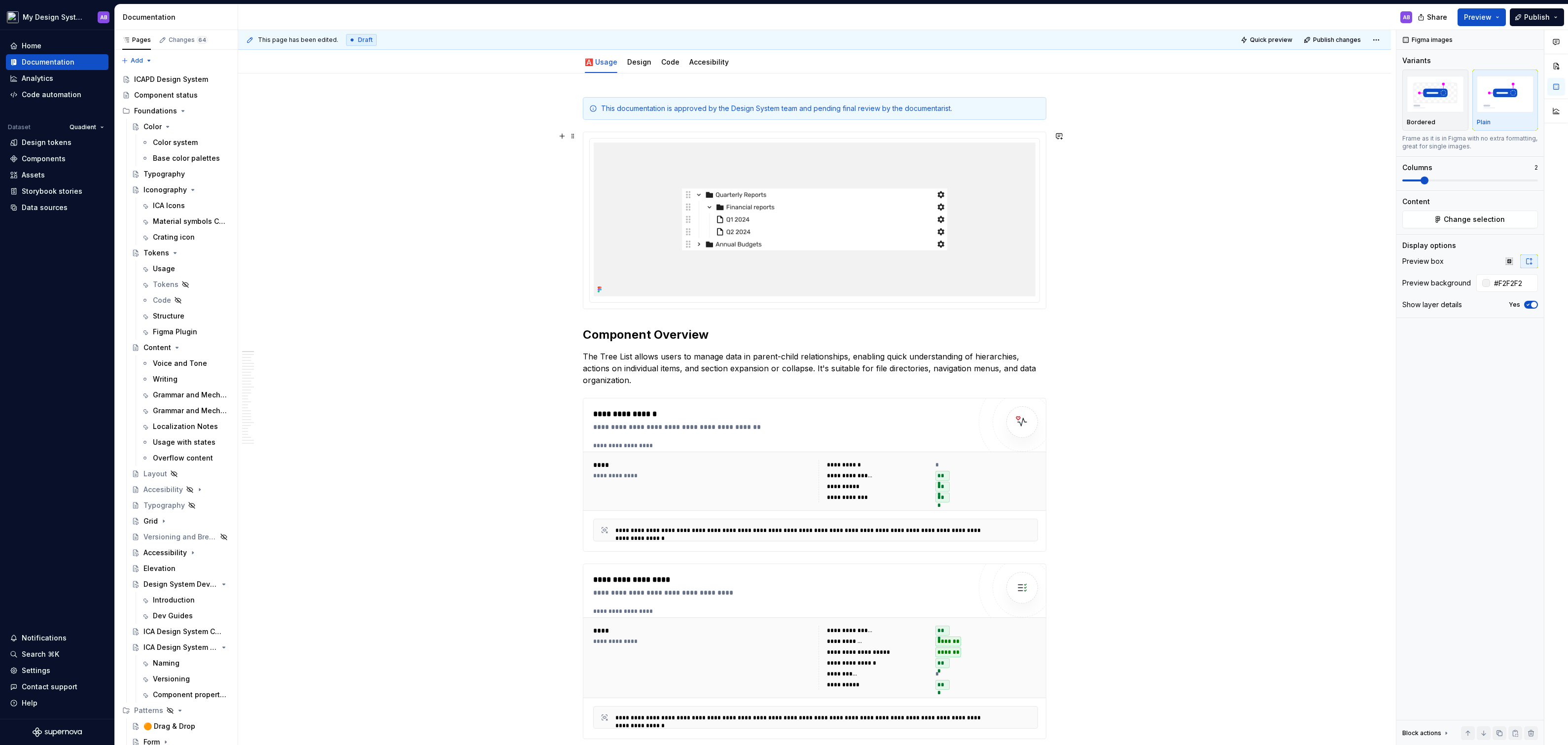
scroll to position [0, 0]
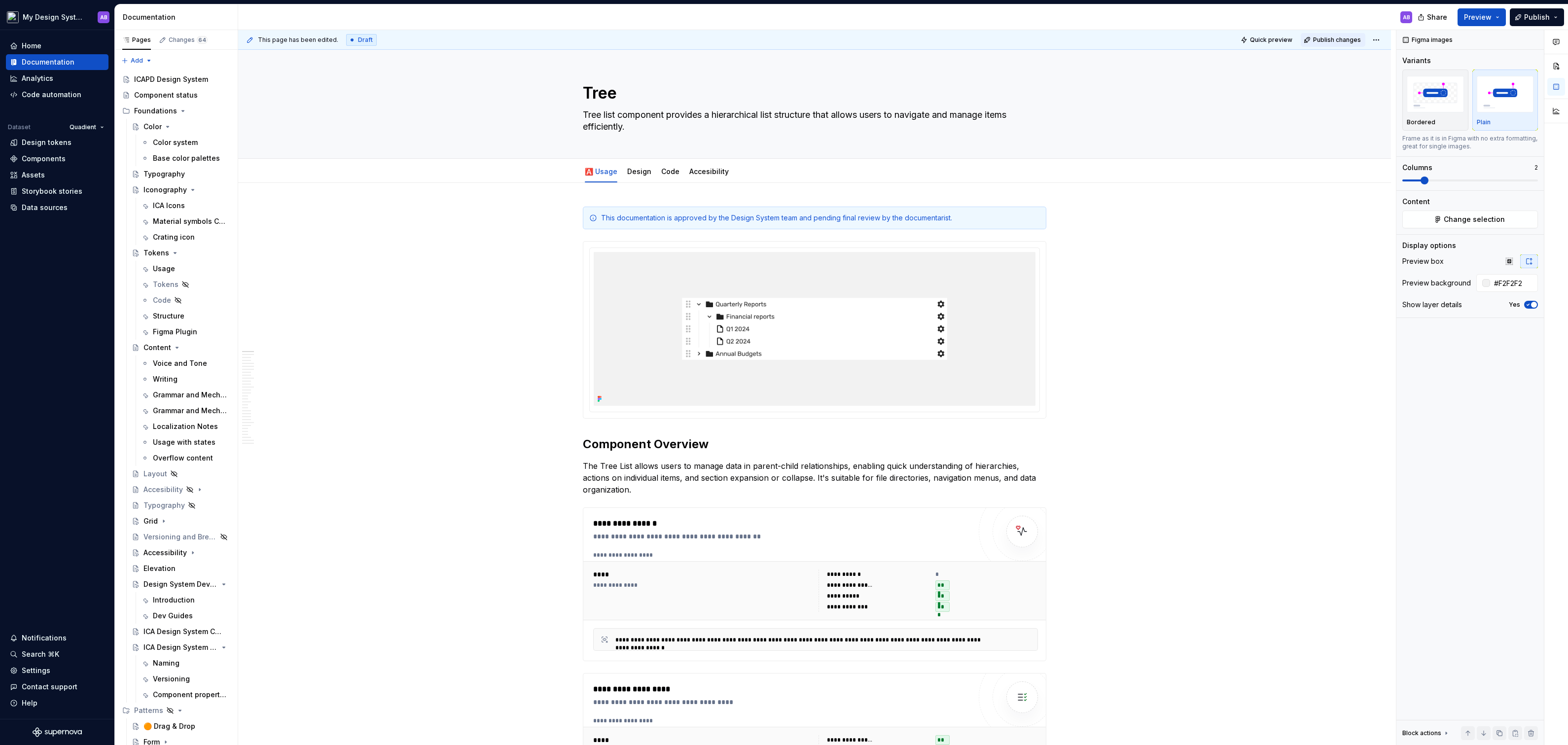
click at [1349, 40] on span "Publish changes" at bounding box center [1337, 40] width 48 height 8
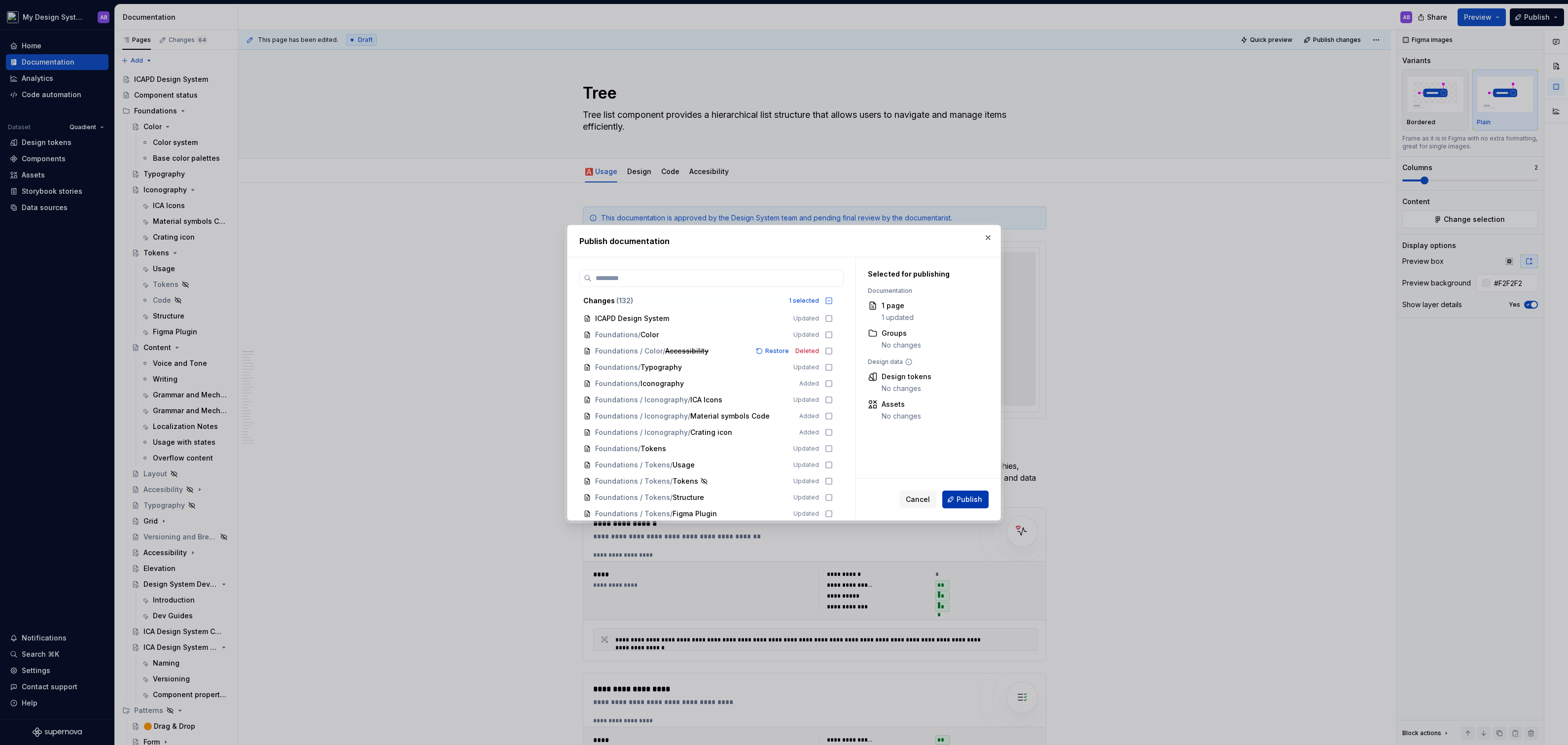
click at [970, 500] on span "Publish" at bounding box center [970, 499] width 26 height 10
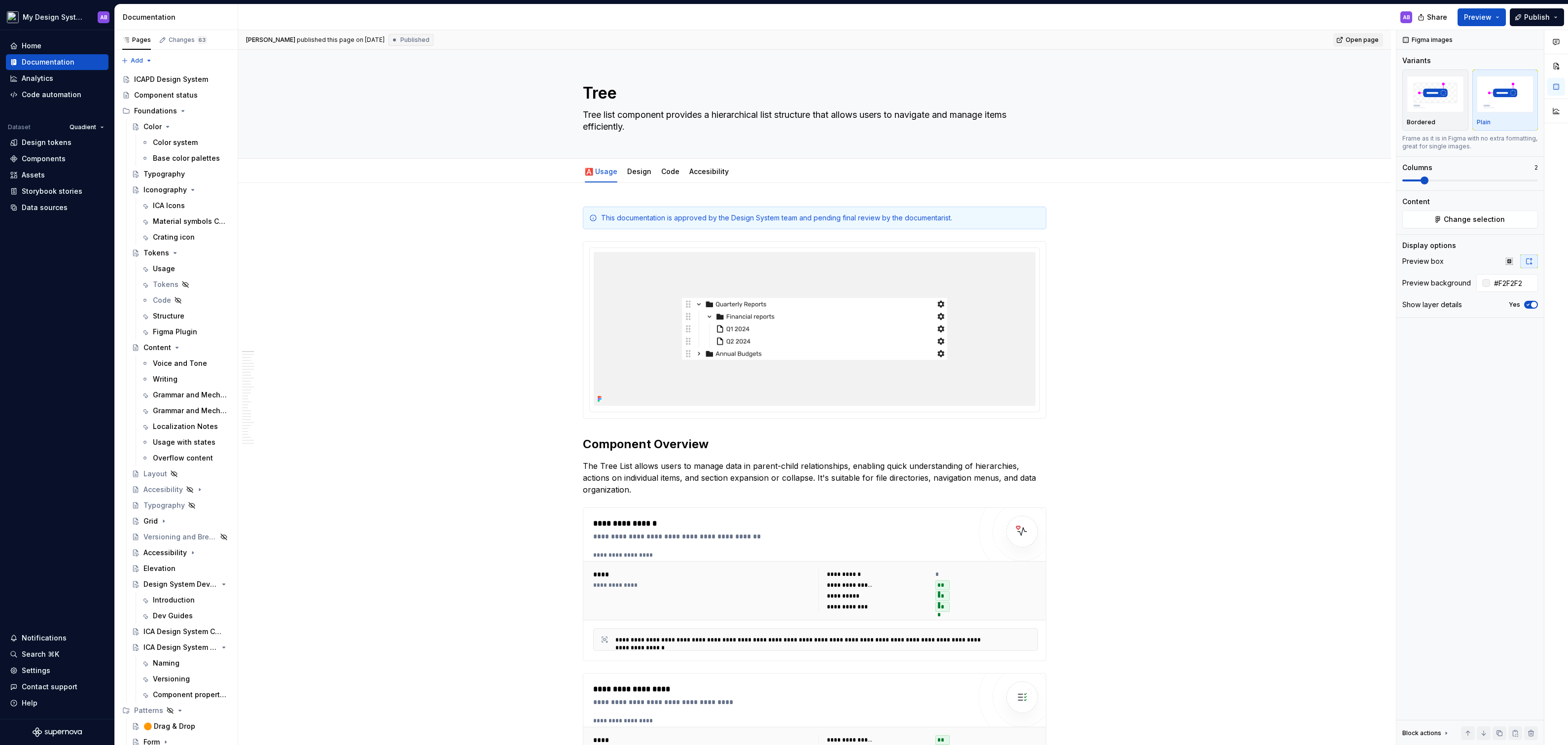
click at [1367, 35] on link "Open page" at bounding box center [1358, 40] width 50 height 14
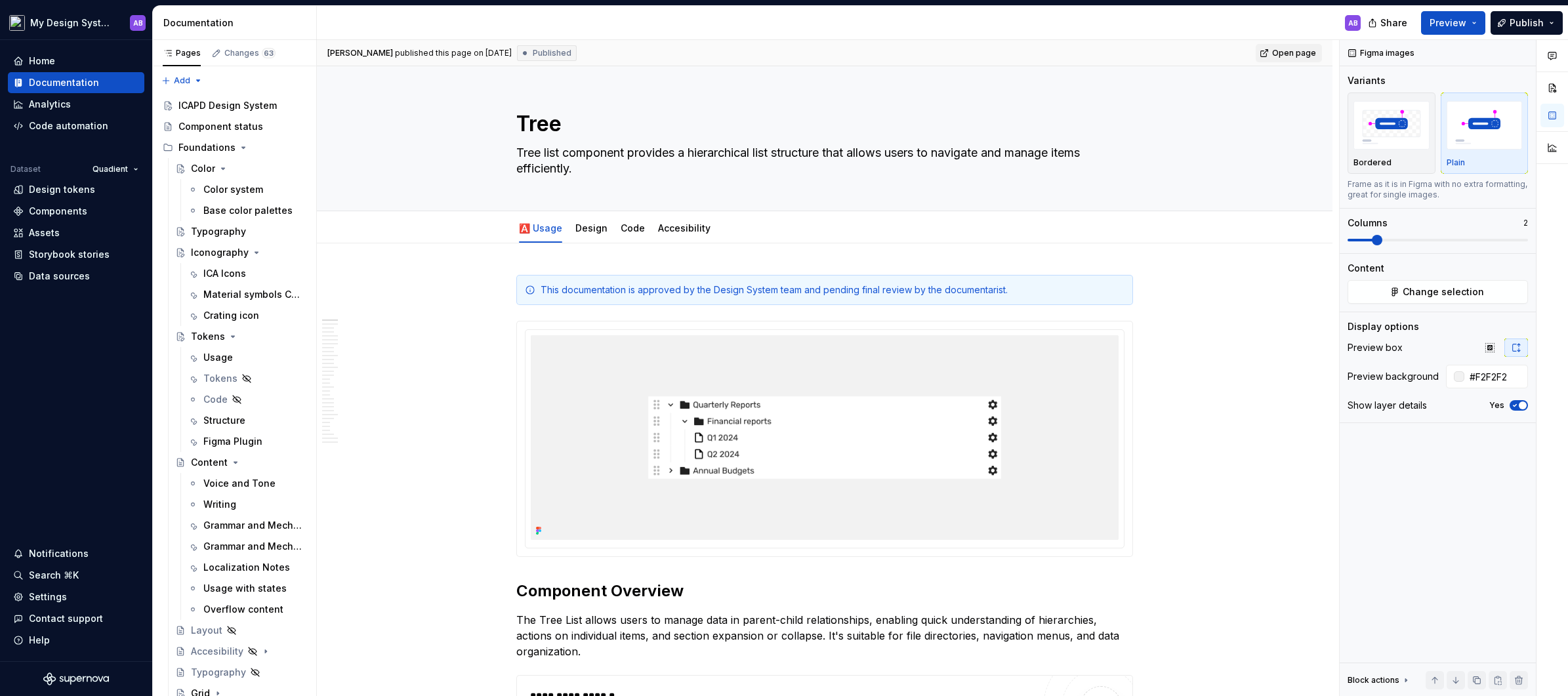
type textarea "*"
